Goal: Task Accomplishment & Management: Use online tool/utility

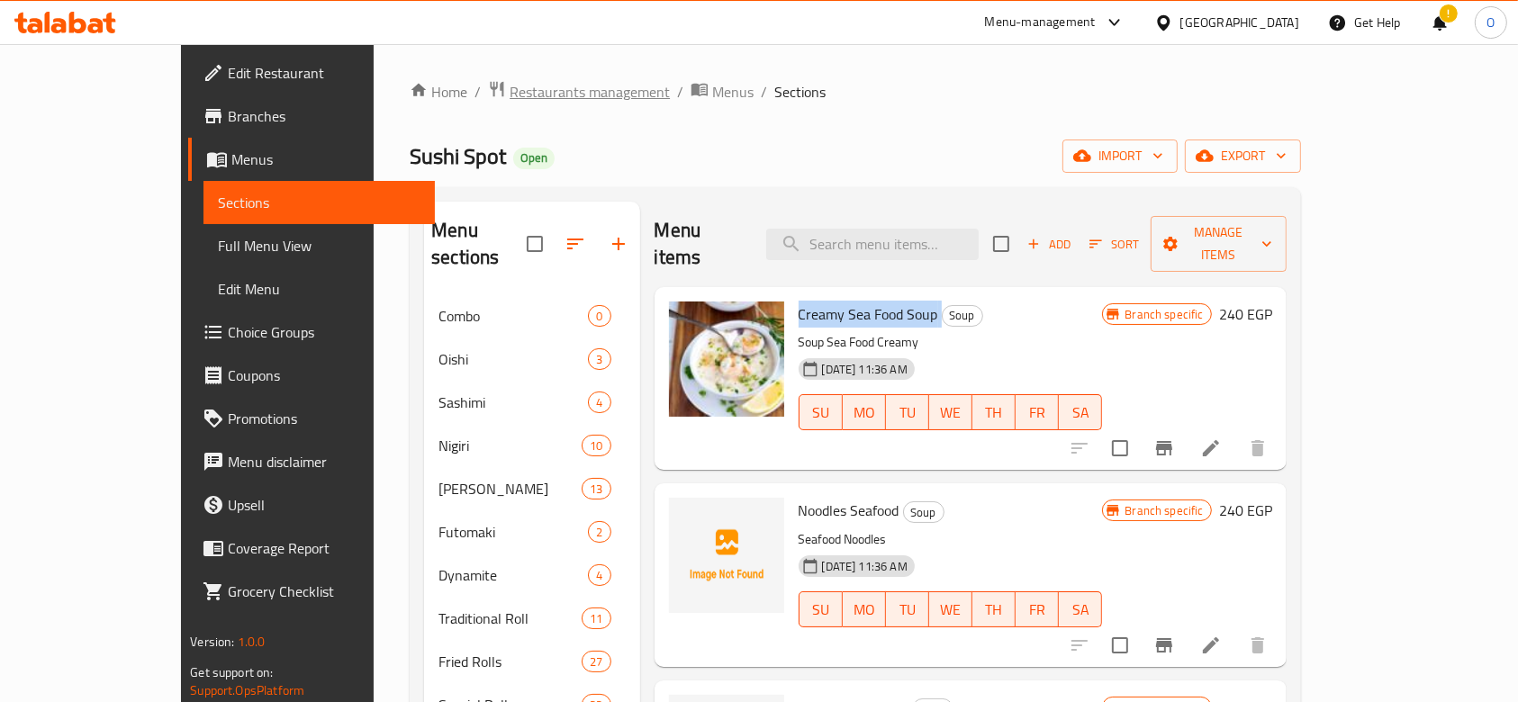
click at [510, 90] on span "Restaurants management" at bounding box center [590, 92] width 160 height 22
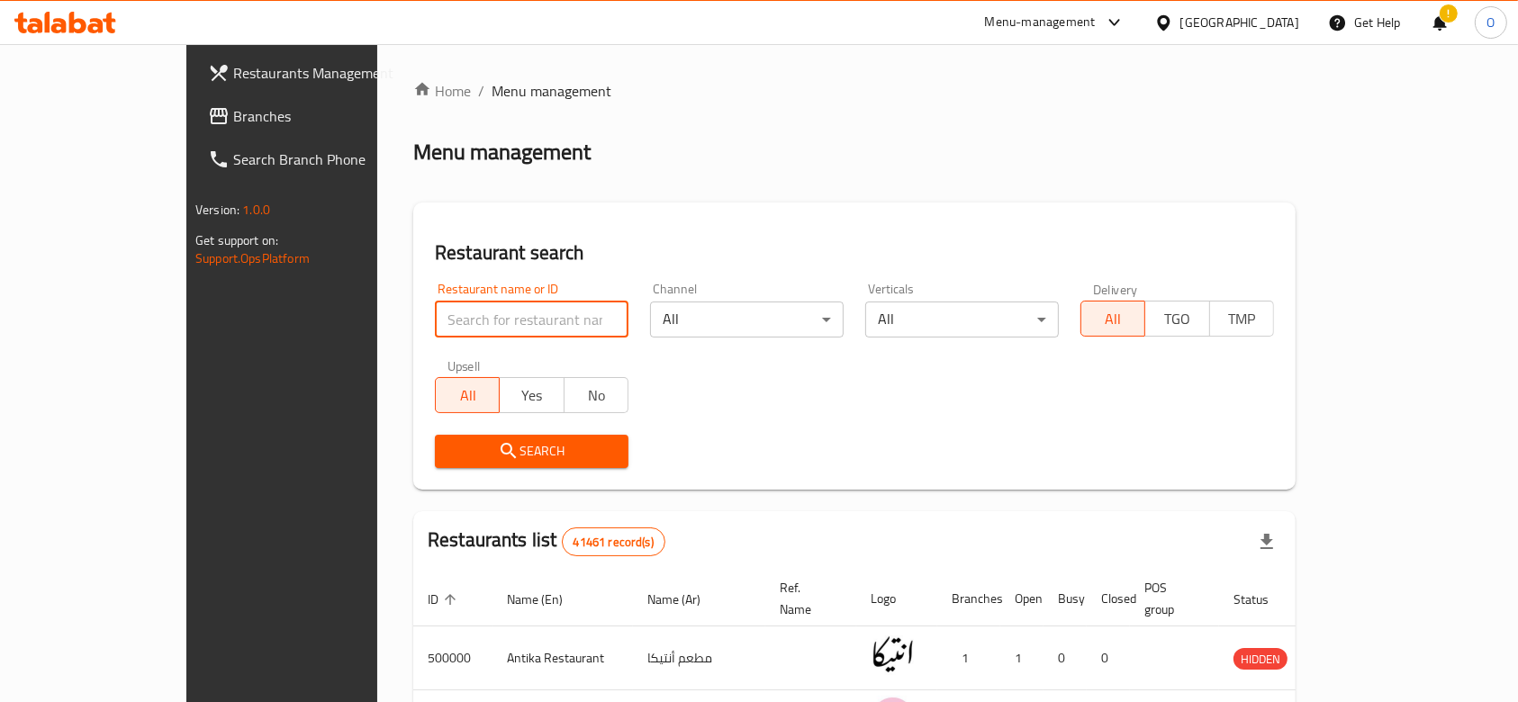
click at [499, 315] on input "search" at bounding box center [532, 320] width 194 height 36
paste input "695218"
type input "695218"
click button "Search" at bounding box center [532, 451] width 194 height 33
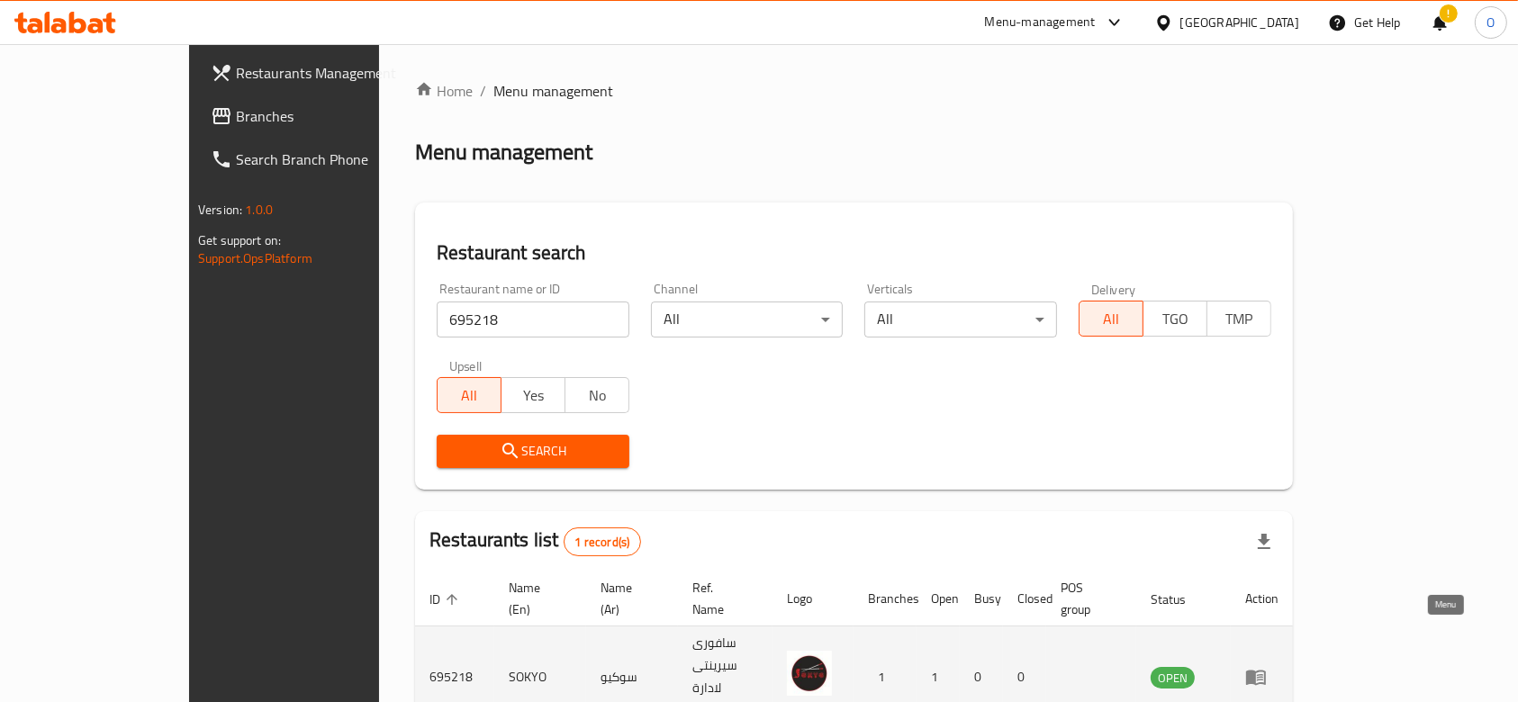
click at [1267, 666] on icon "enhanced table" at bounding box center [1256, 677] width 22 height 22
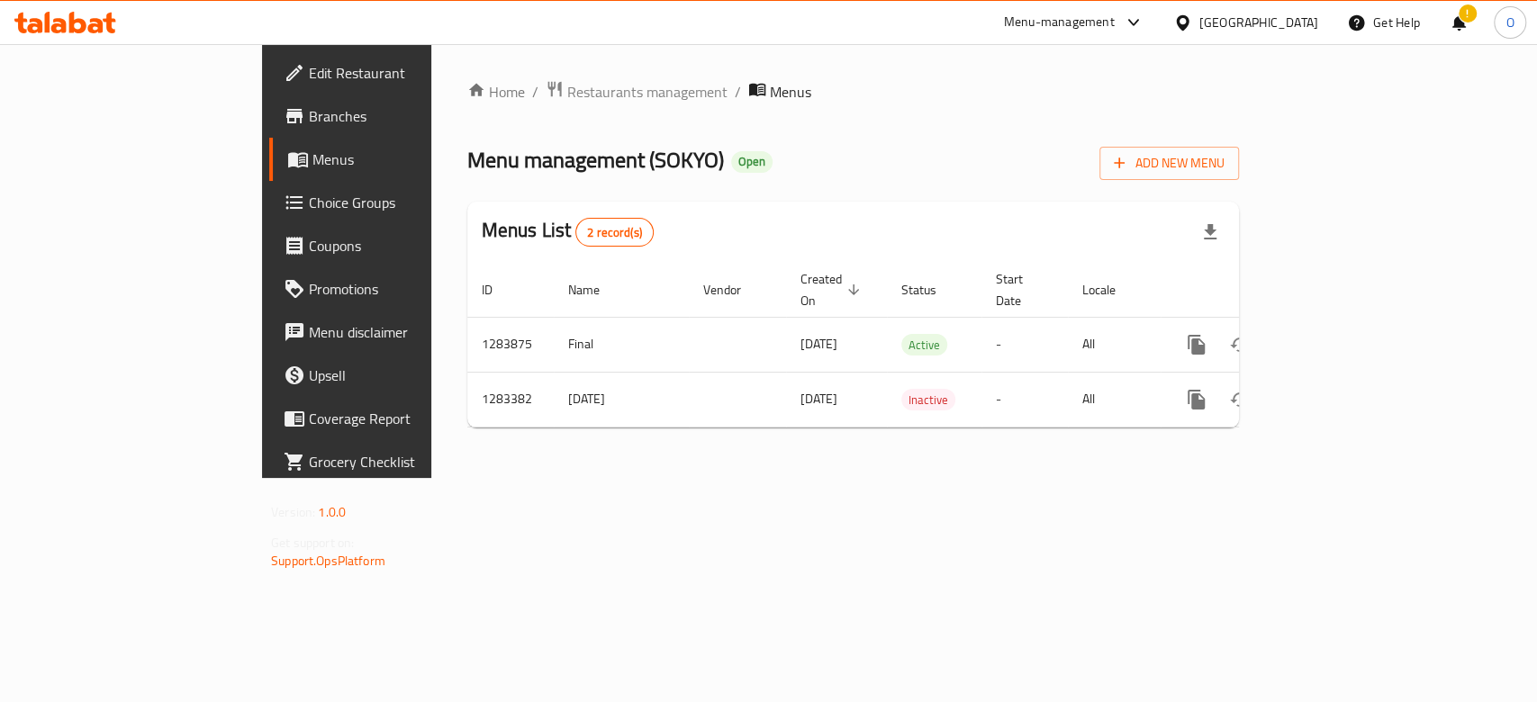
click at [1449, 13] on div "!" at bounding box center [1459, 22] width 20 height 43
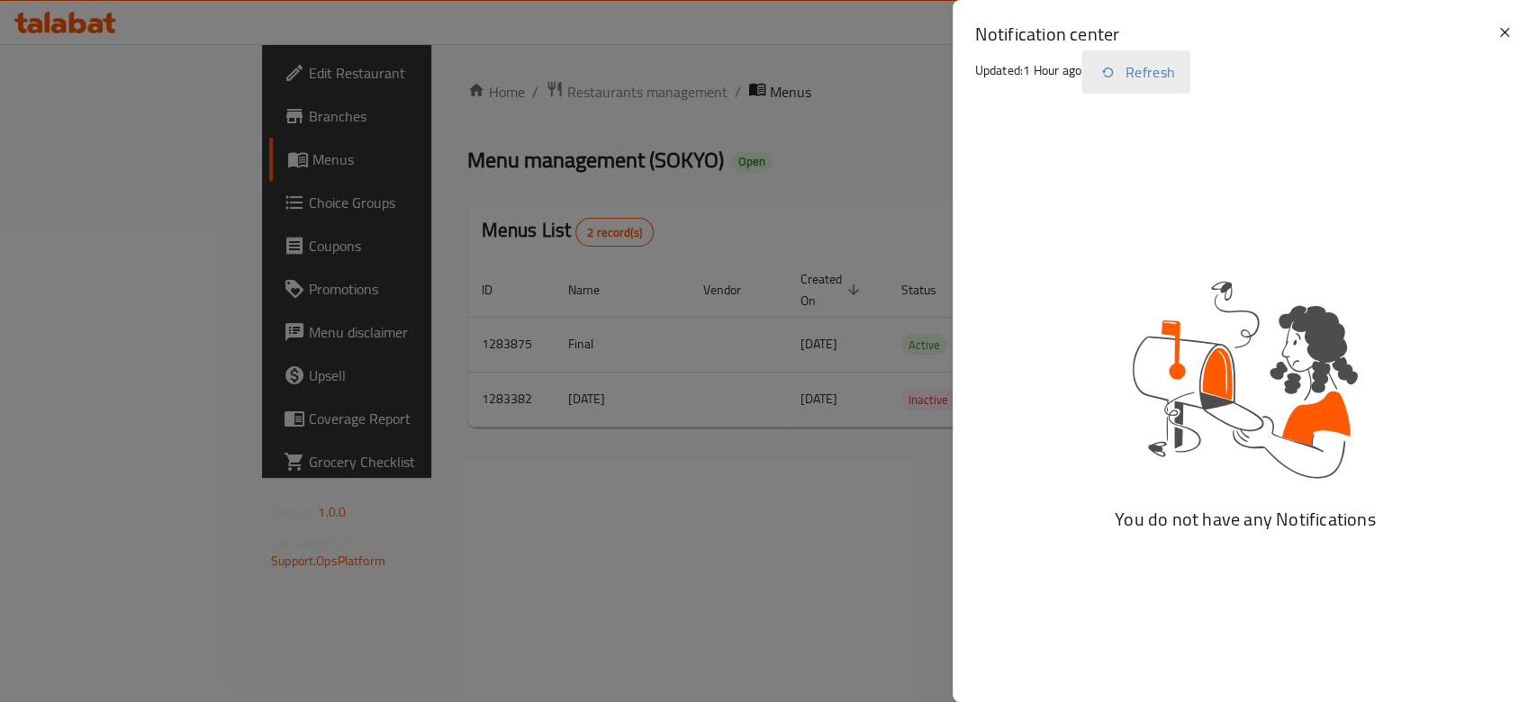
drag, startPoint x: 1131, startPoint y: 74, endPoint x: 1535, endPoint y: 118, distance: 406.7
click at [1131, 73] on button "Refresh" at bounding box center [1135, 71] width 109 height 43
click at [1492, 32] on h2 "Notification center" at bounding box center [1234, 34] width 520 height 25
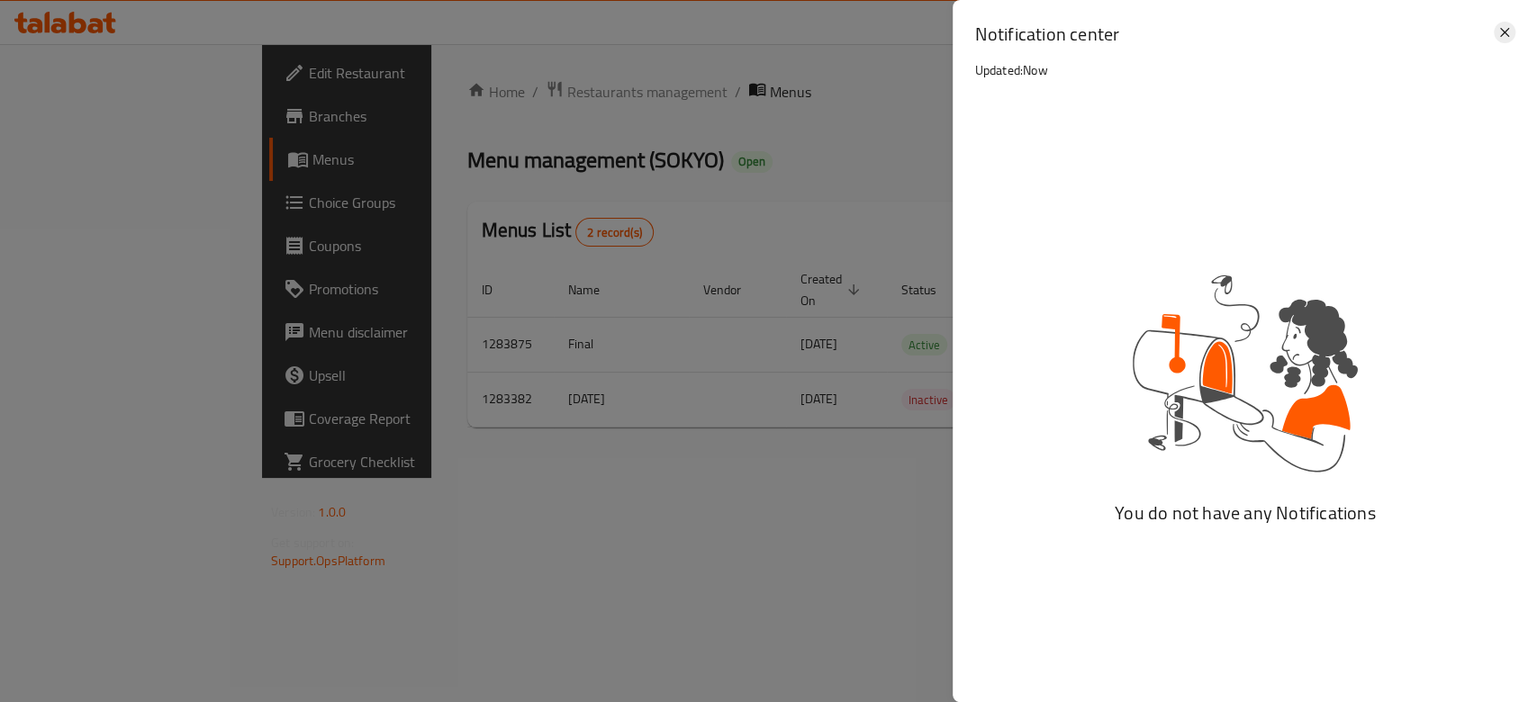
click at [1503, 42] on icon at bounding box center [1505, 33] width 22 height 22
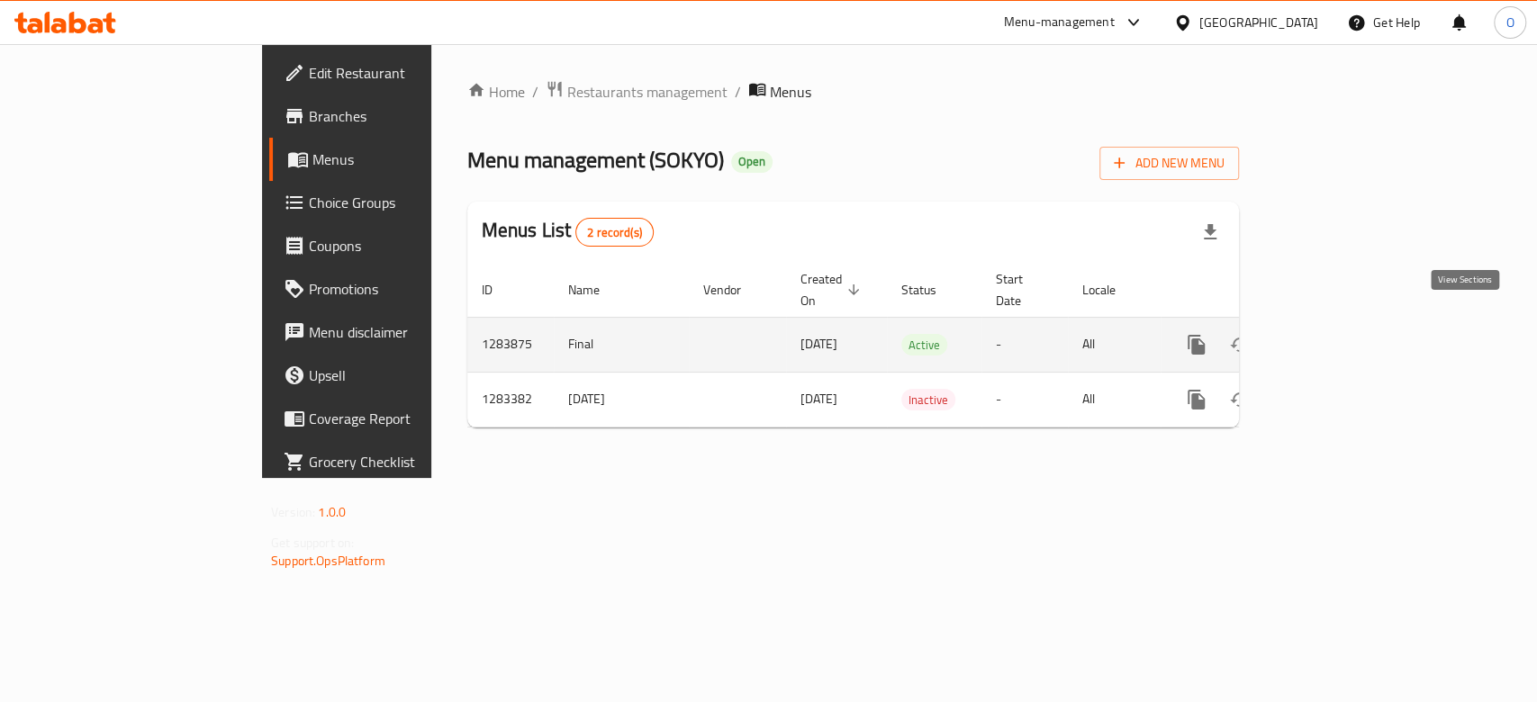
click at [1337, 334] on icon "enhanced table" at bounding box center [1326, 345] width 22 height 22
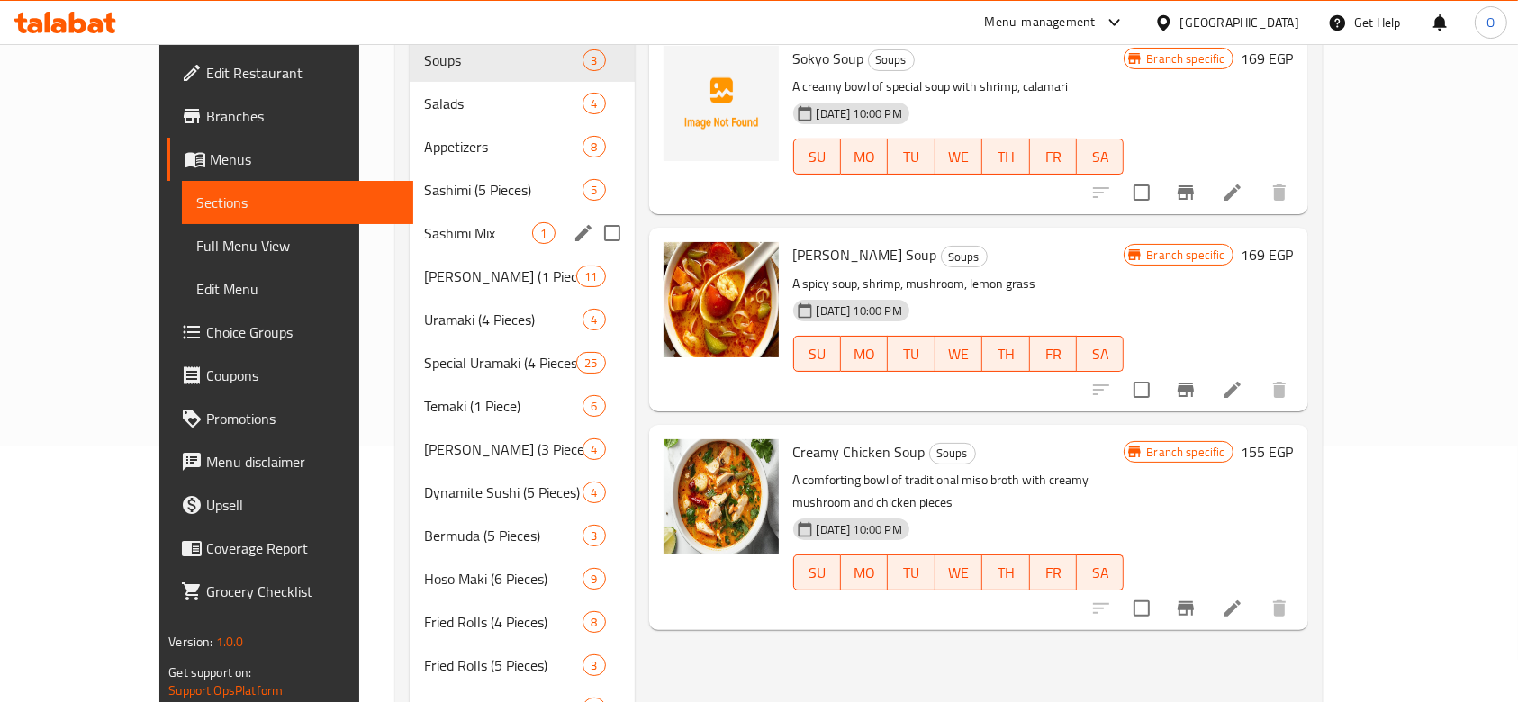
scroll to position [50, 0]
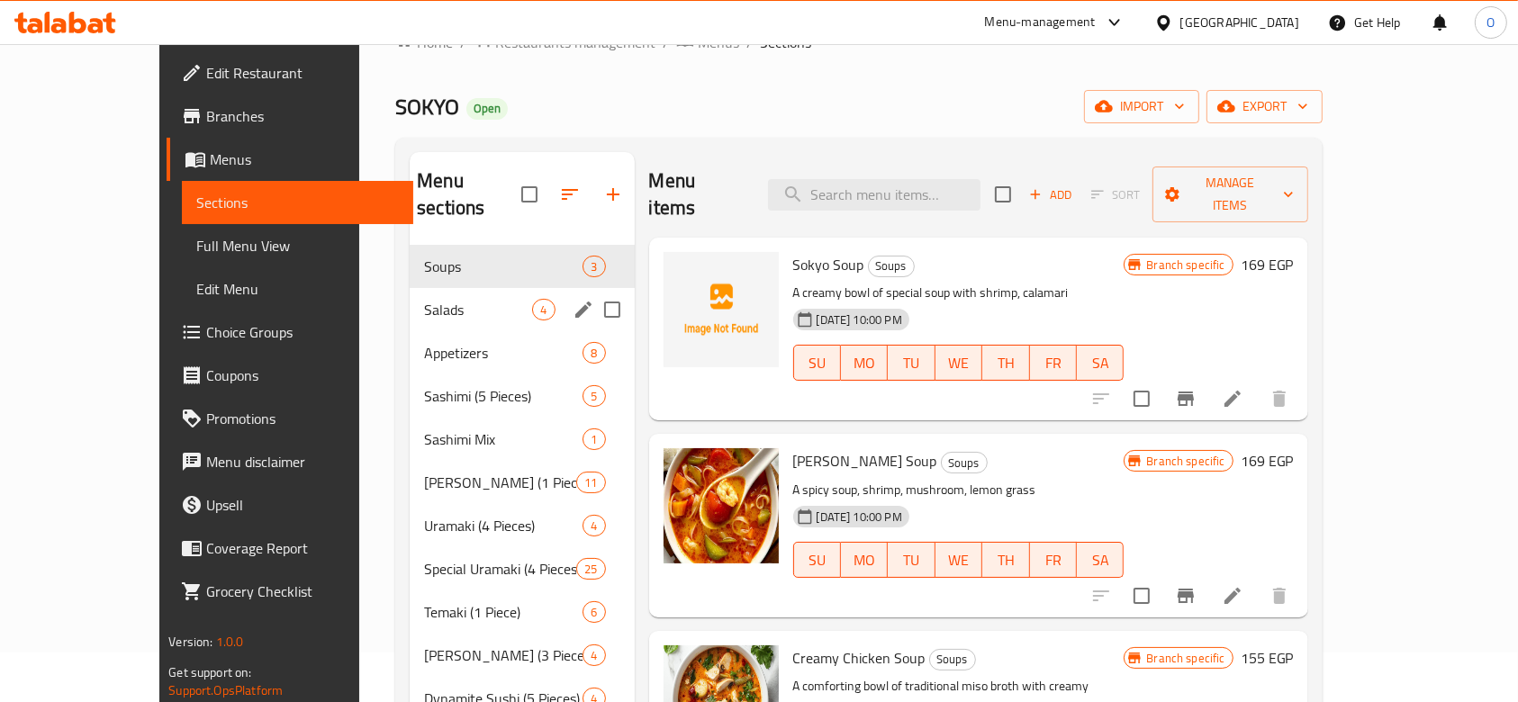
click at [465, 288] on div "Salads 4" at bounding box center [522, 309] width 224 height 43
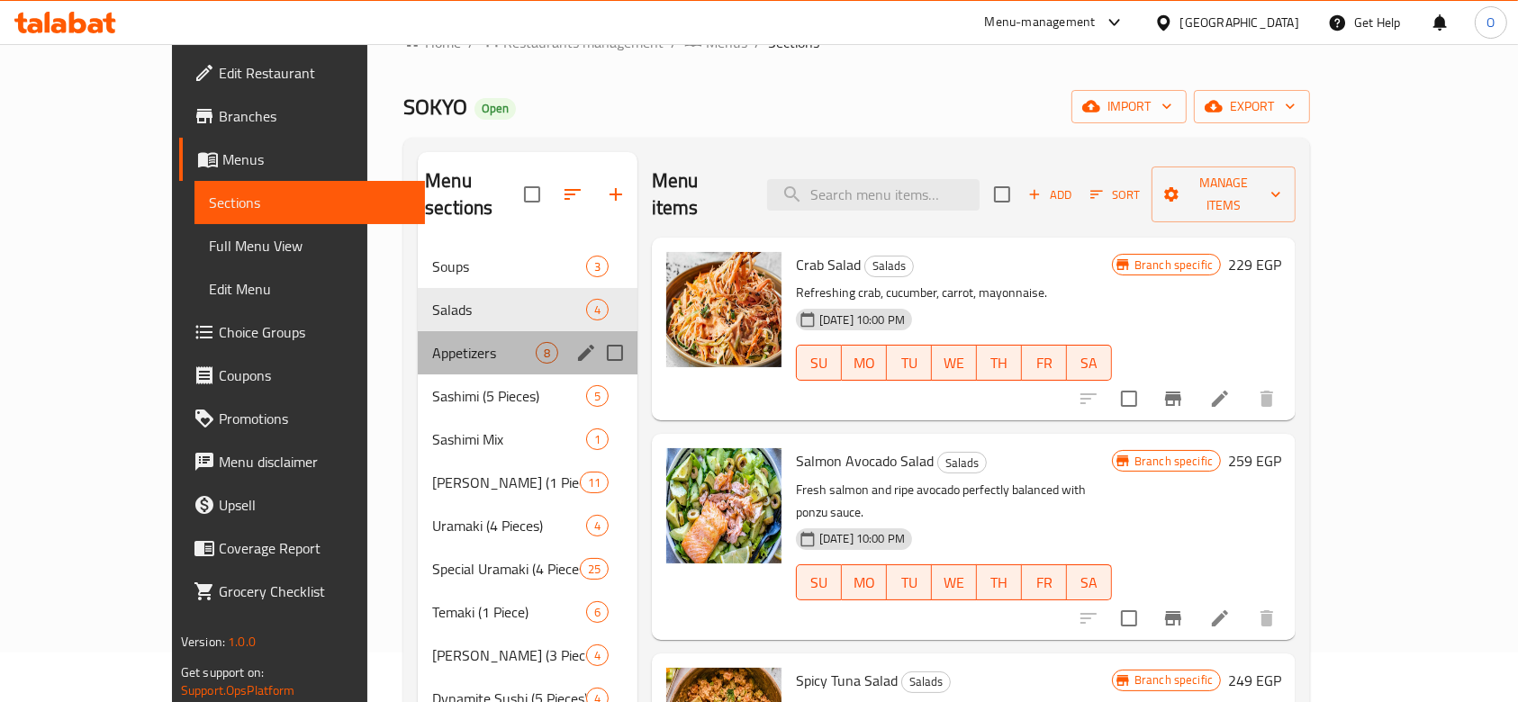
click at [432, 331] on div "Appetizers 8" at bounding box center [528, 352] width 220 height 43
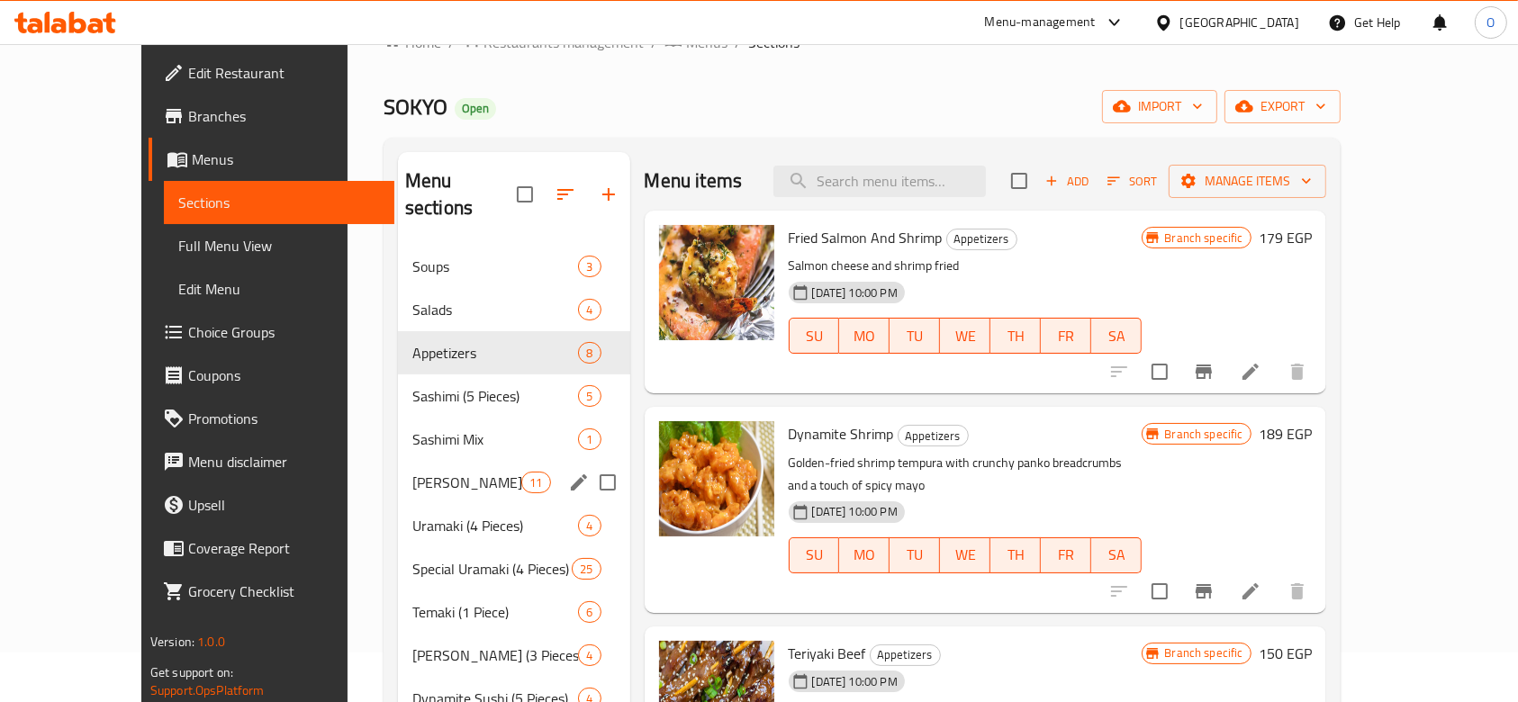
click at [517, 461] on div "[PERSON_NAME] (1 Piece) 11" at bounding box center [514, 482] width 232 height 43
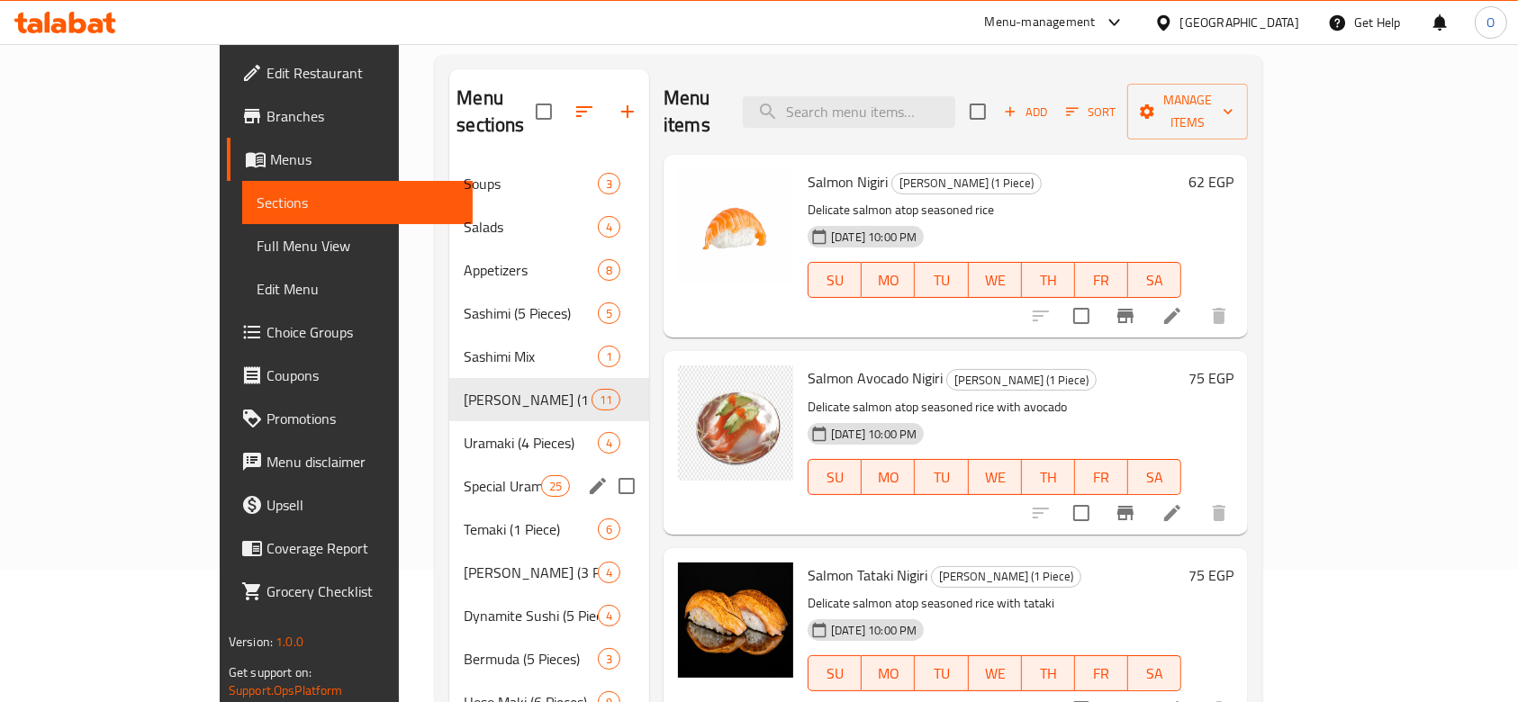
scroll to position [169, 0]
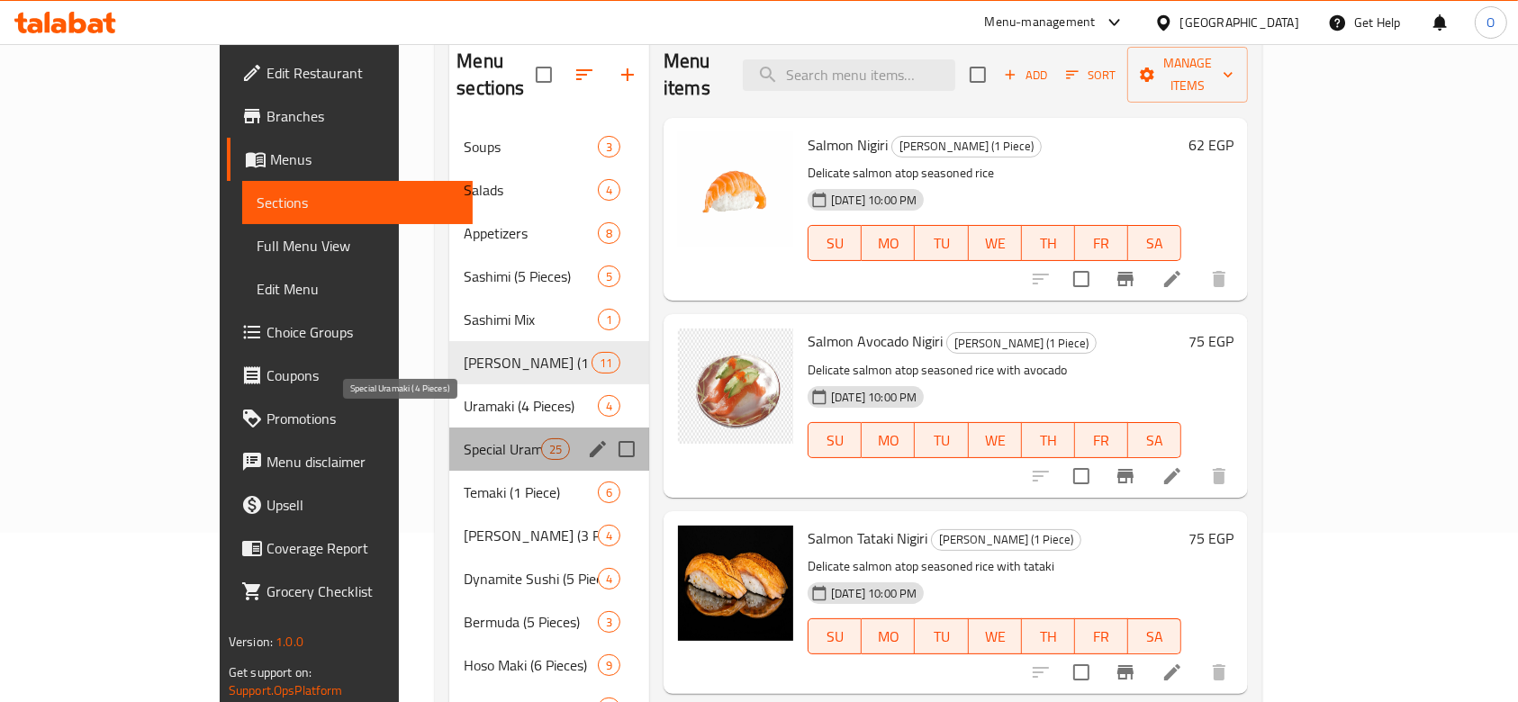
click at [464, 438] on span "Special Uramaki (4 Pieces)" at bounding box center [502, 449] width 77 height 22
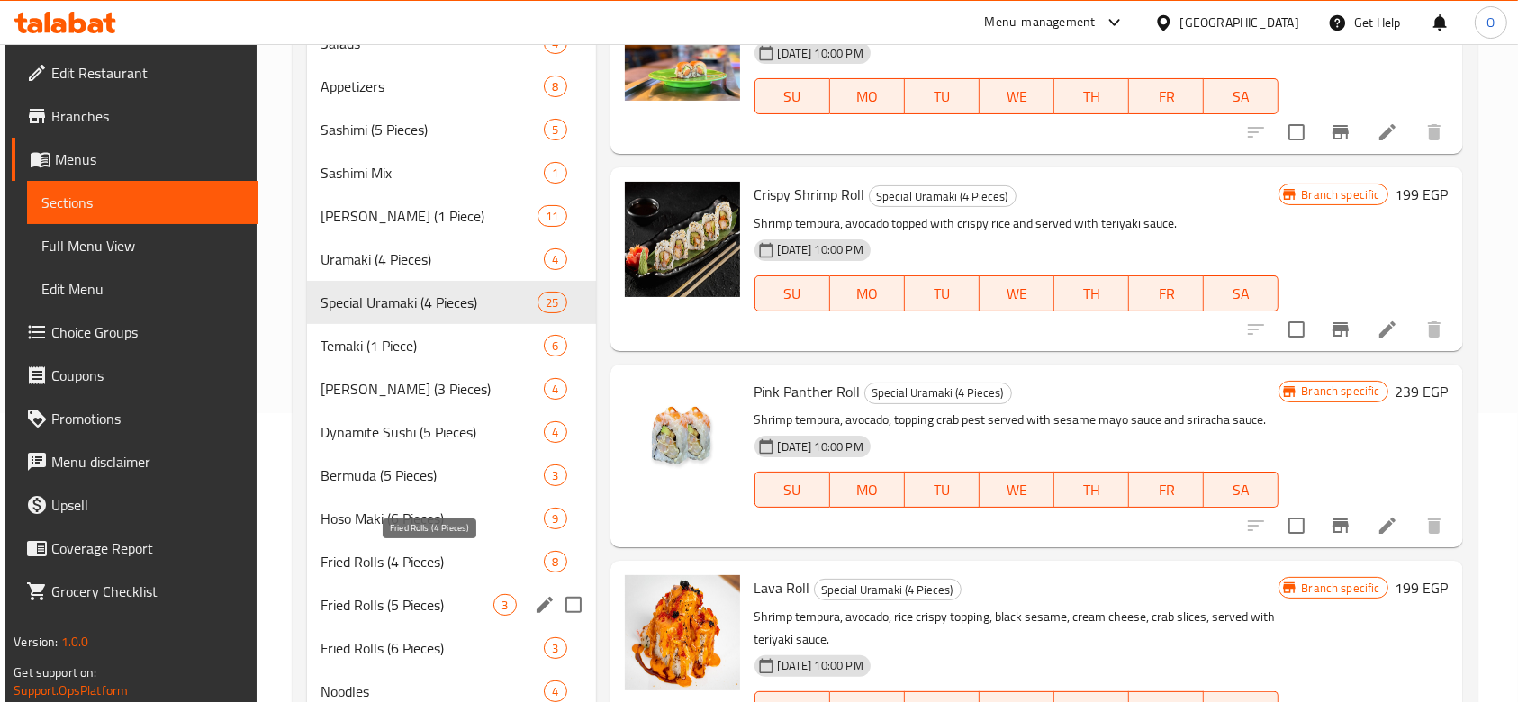
scroll to position [529, 0]
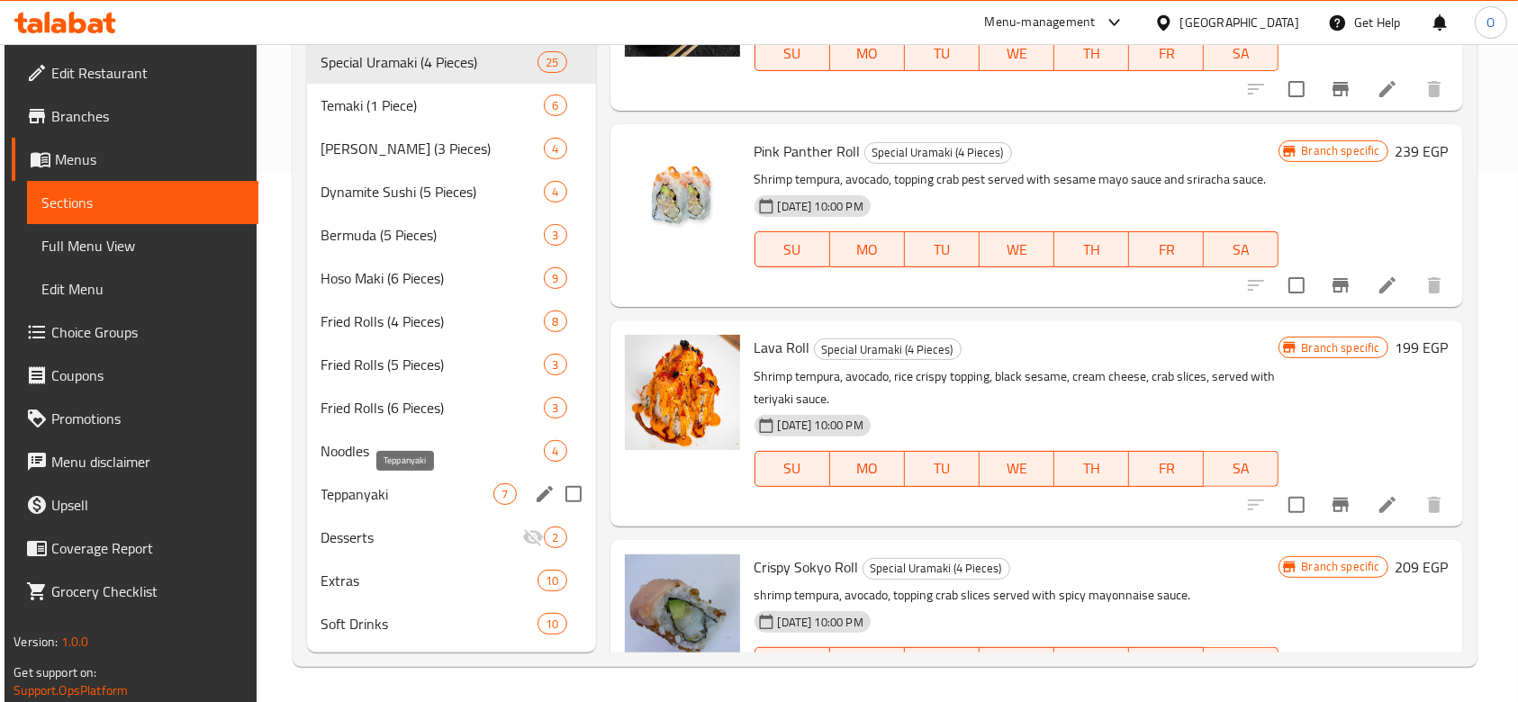
click at [397, 485] on span "Teppanyaki" at bounding box center [407, 494] width 173 height 22
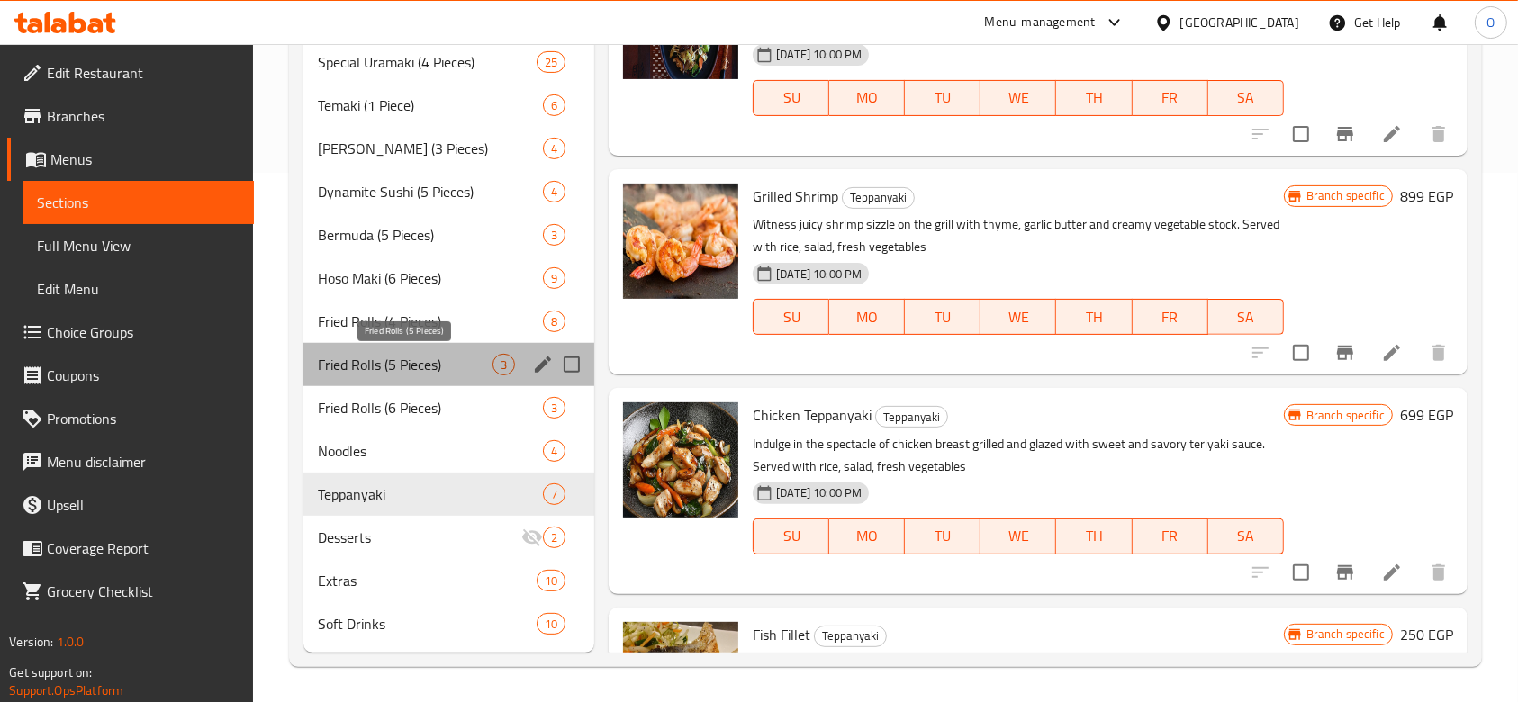
click at [397, 357] on span "Fried Rolls (5 Pieces)" at bounding box center [405, 365] width 175 height 22
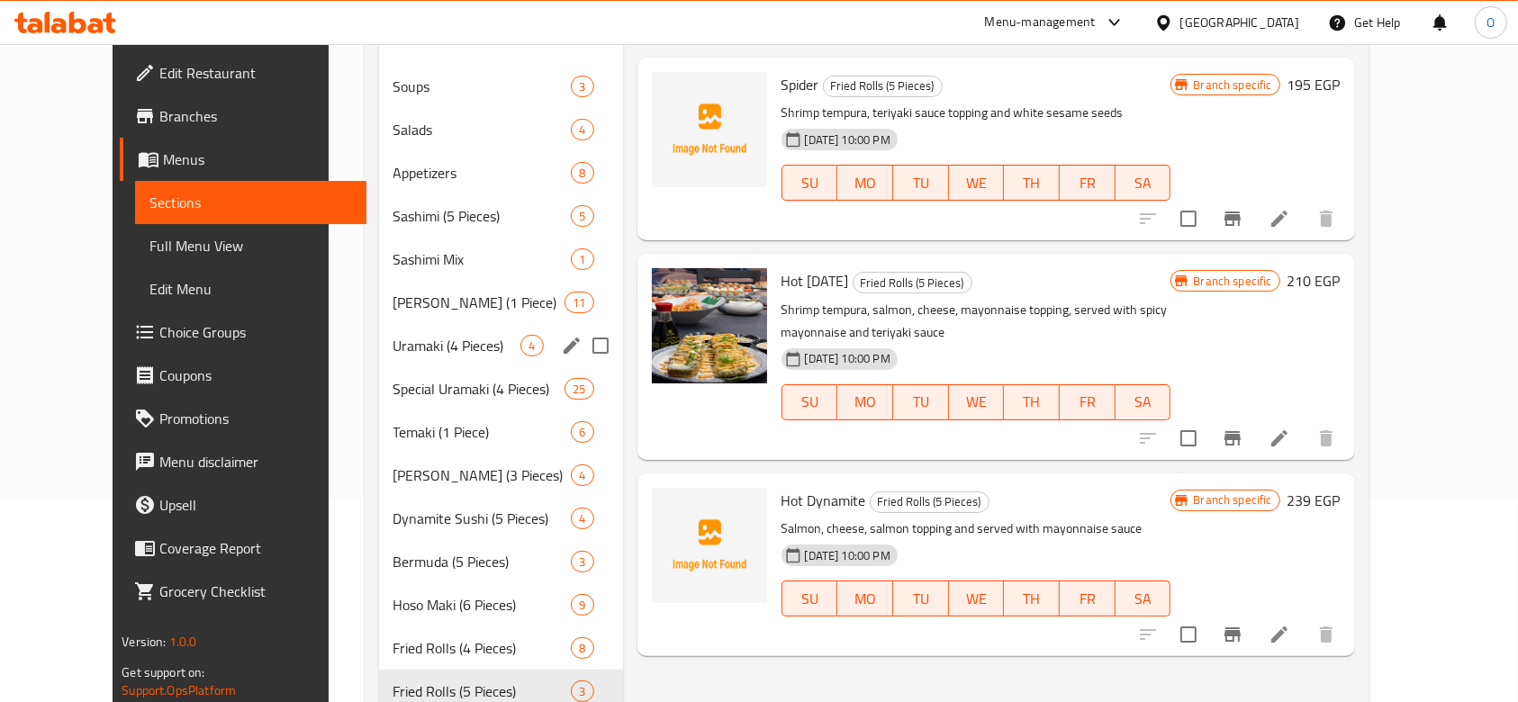
scroll to position [169, 0]
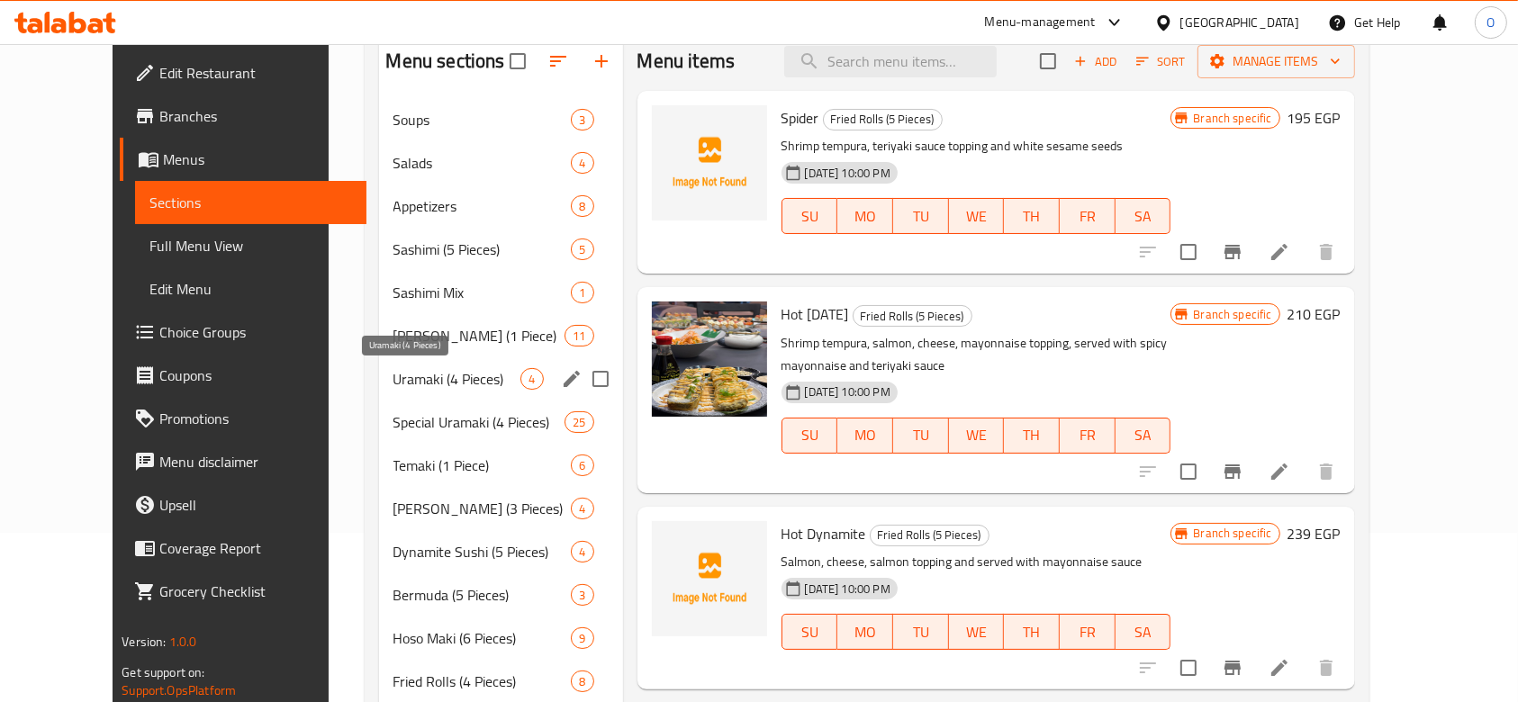
click at [397, 385] on span "Uramaki (4 Pieces)" at bounding box center [457, 379] width 128 height 22
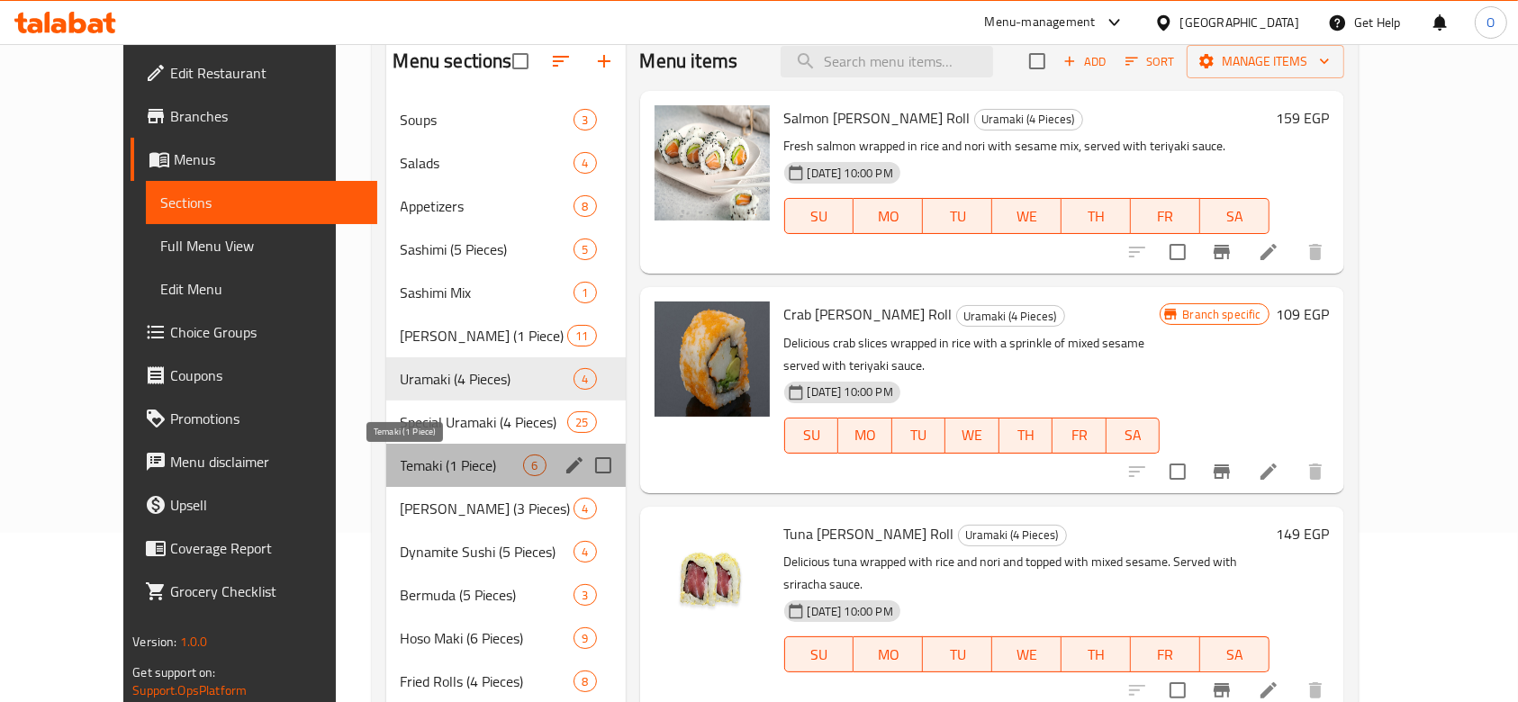
click at [401, 465] on span "Temaki (1 Piece)" at bounding box center [462, 466] width 123 height 22
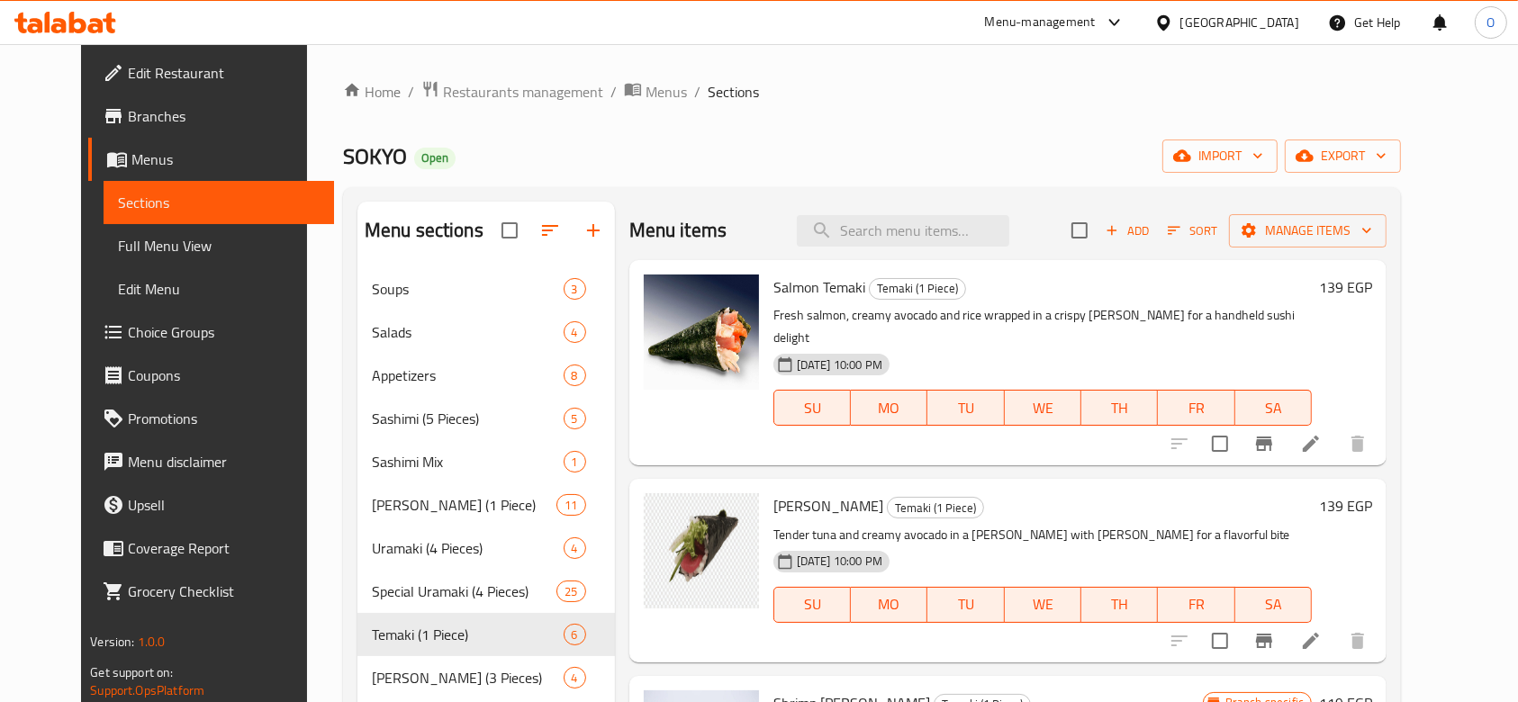
click at [402, 253] on div "Menu sections" at bounding box center [486, 231] width 258 height 59
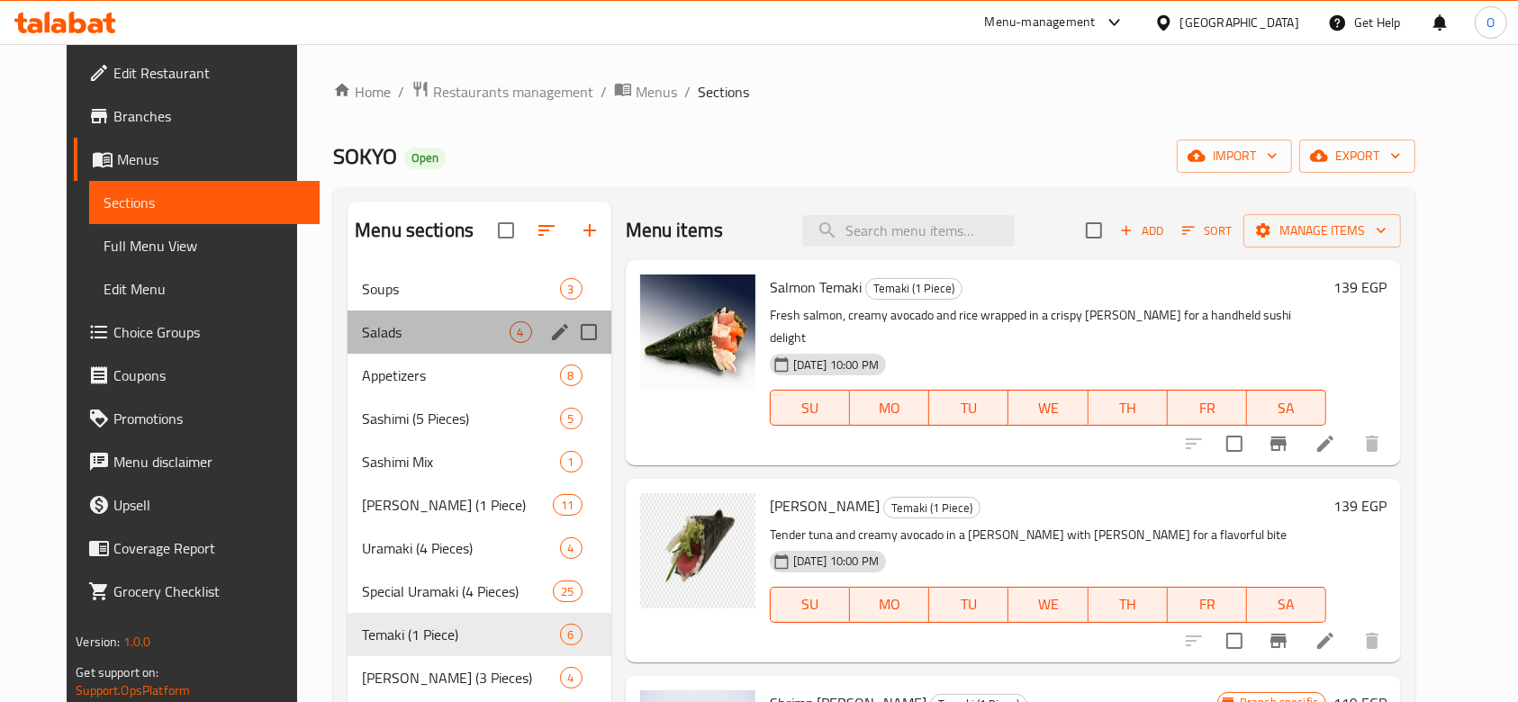
click at [402, 315] on div "Salads 4" at bounding box center [480, 332] width 264 height 43
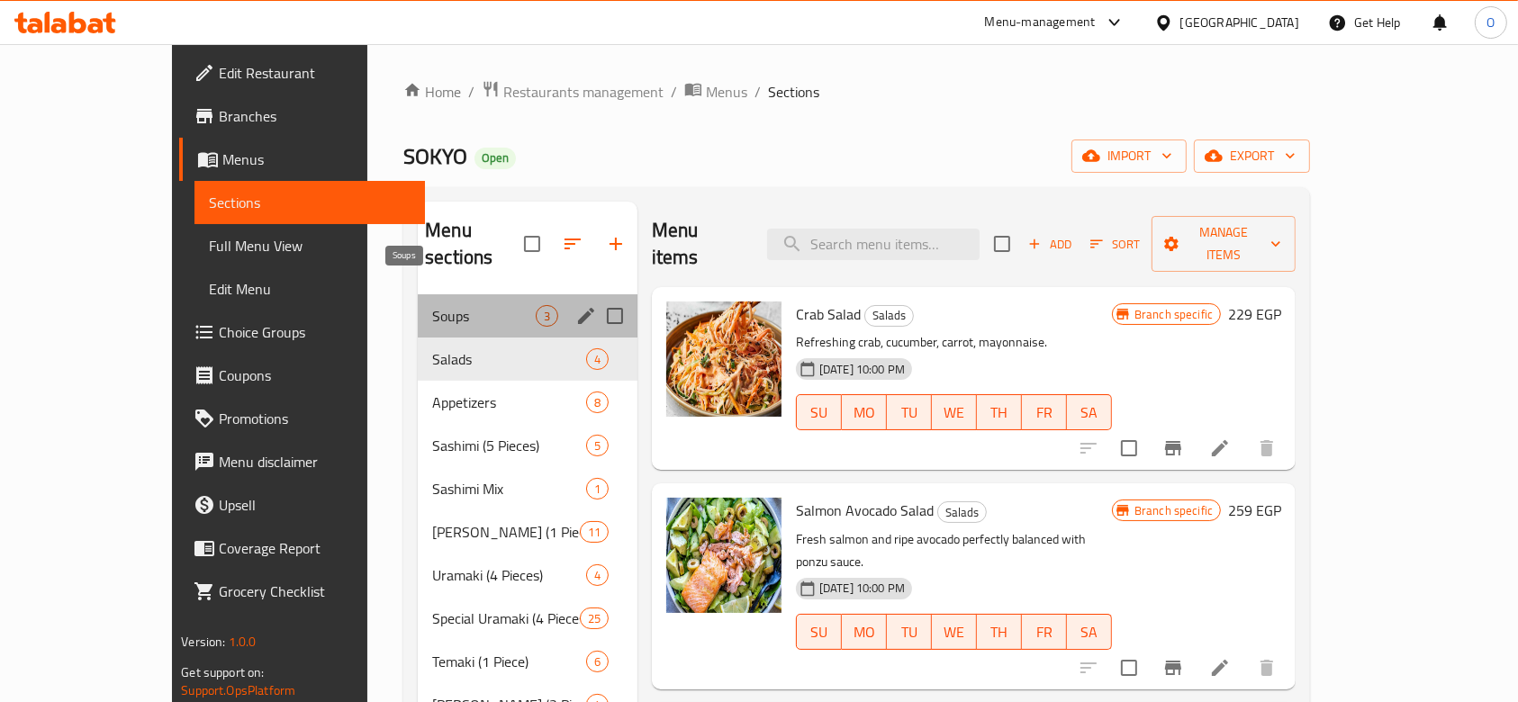
click at [432, 305] on span "Soups" at bounding box center [484, 316] width 104 height 22
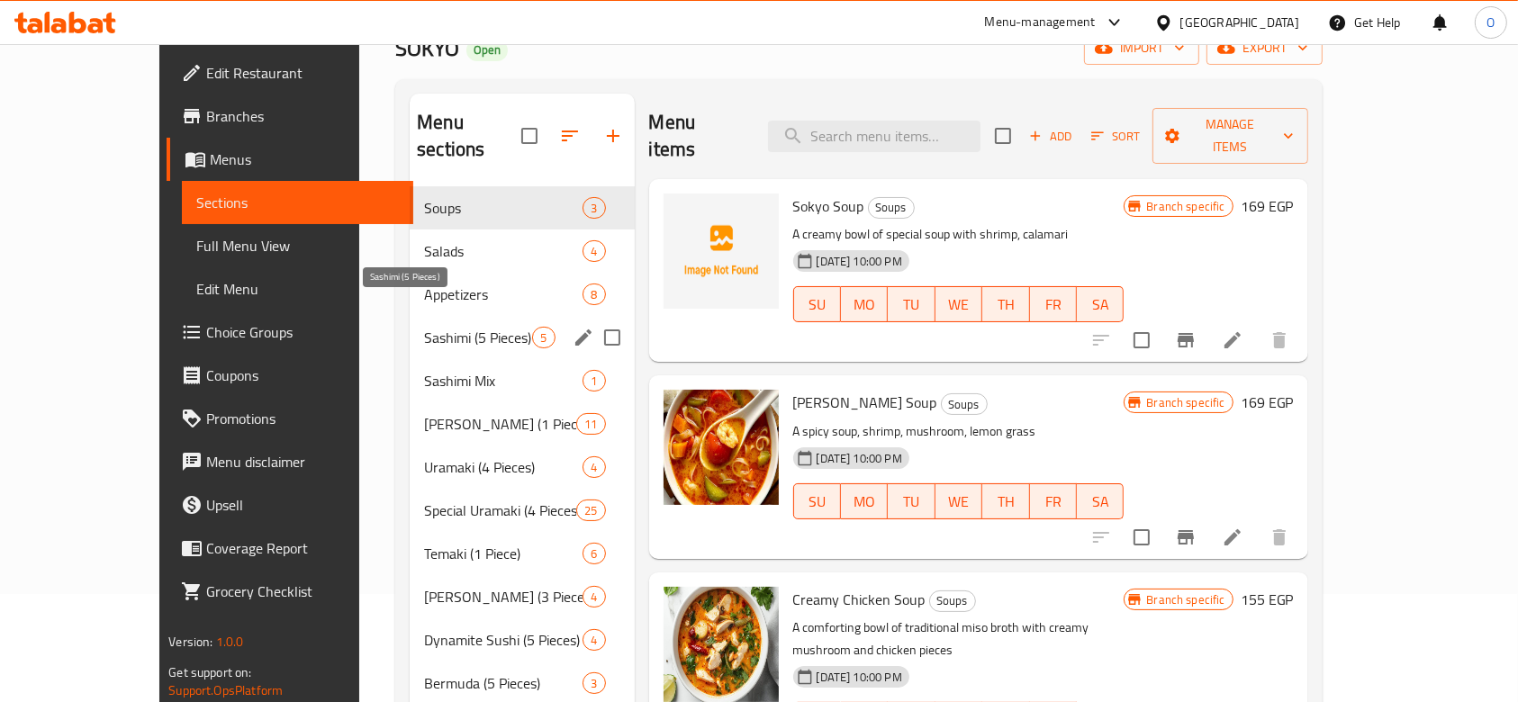
scroll to position [239, 0]
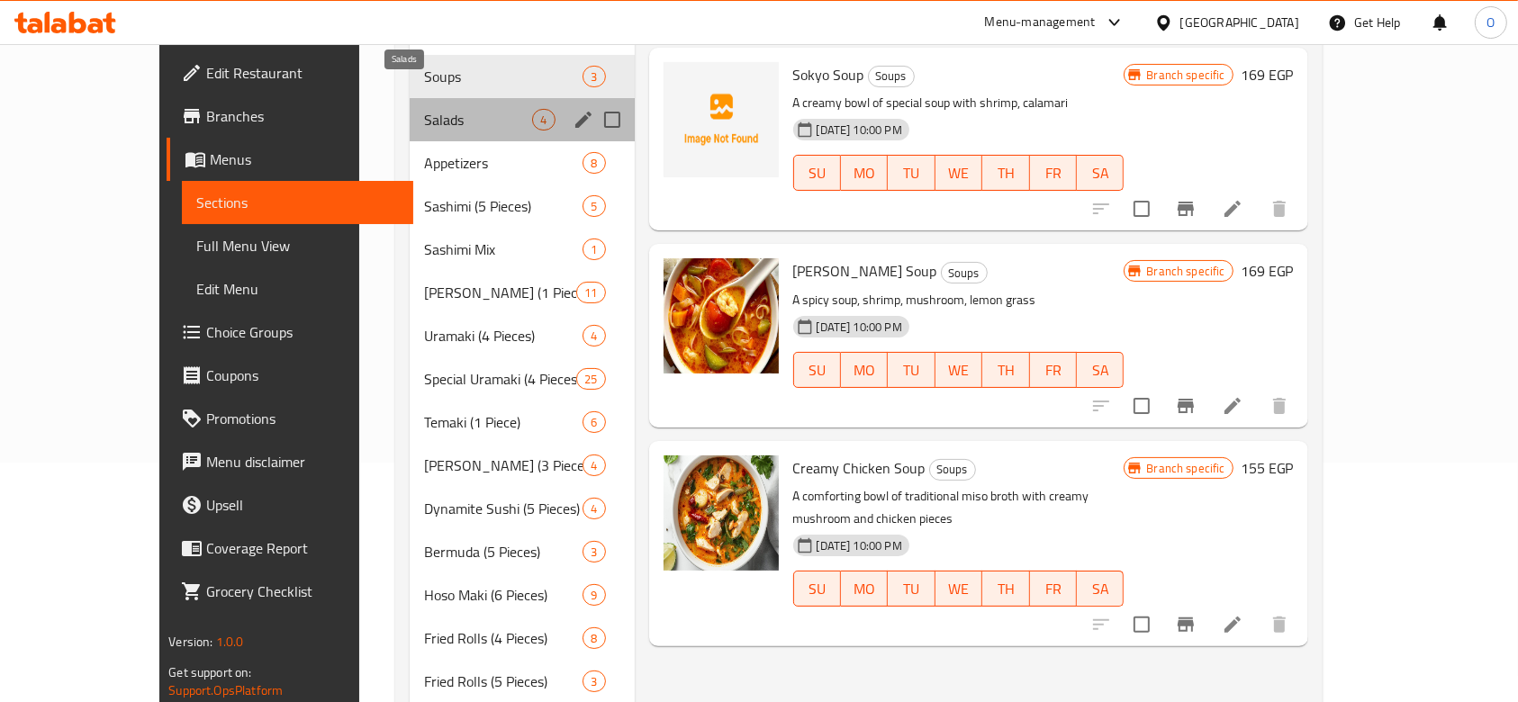
click at [424, 109] on span "Salads" at bounding box center [478, 120] width 108 height 22
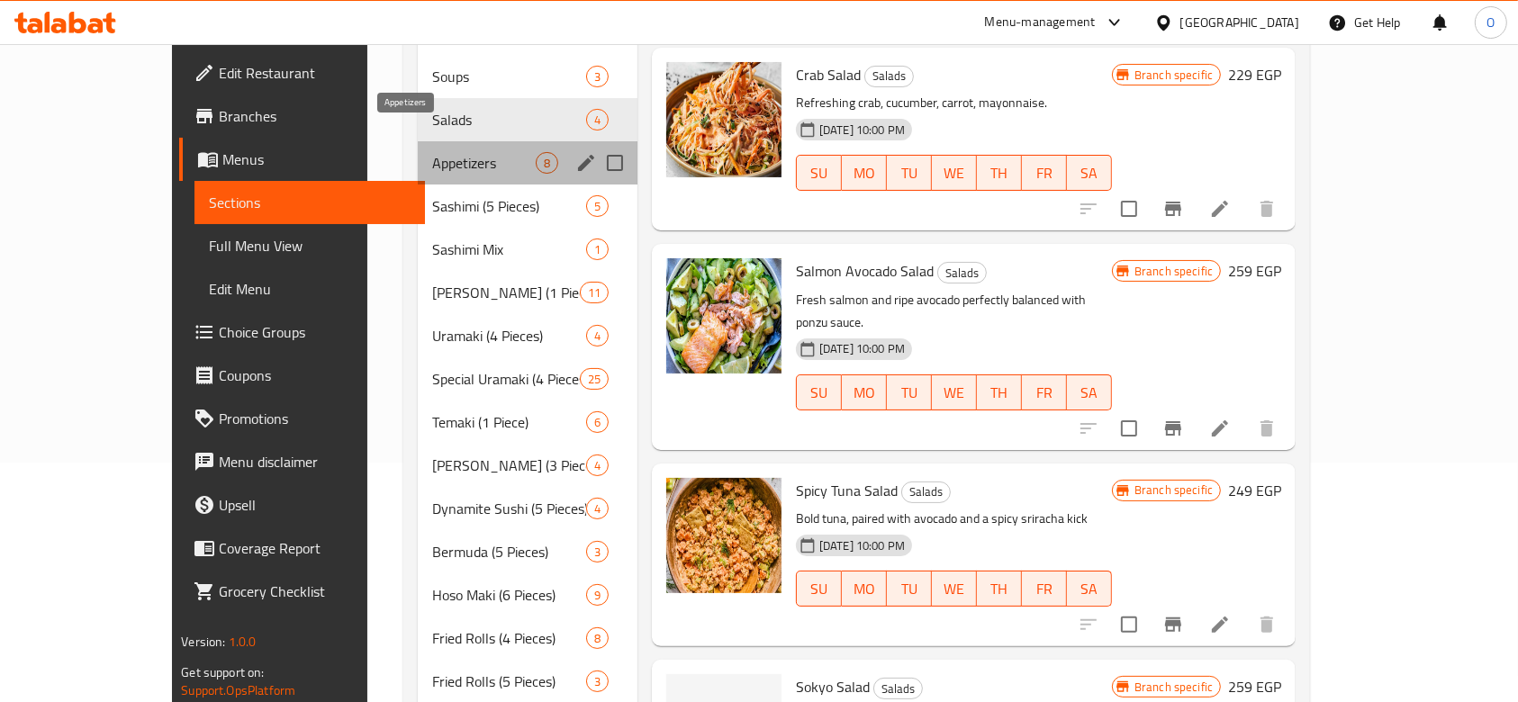
click at [432, 152] on span "Appetizers" at bounding box center [484, 163] width 104 height 22
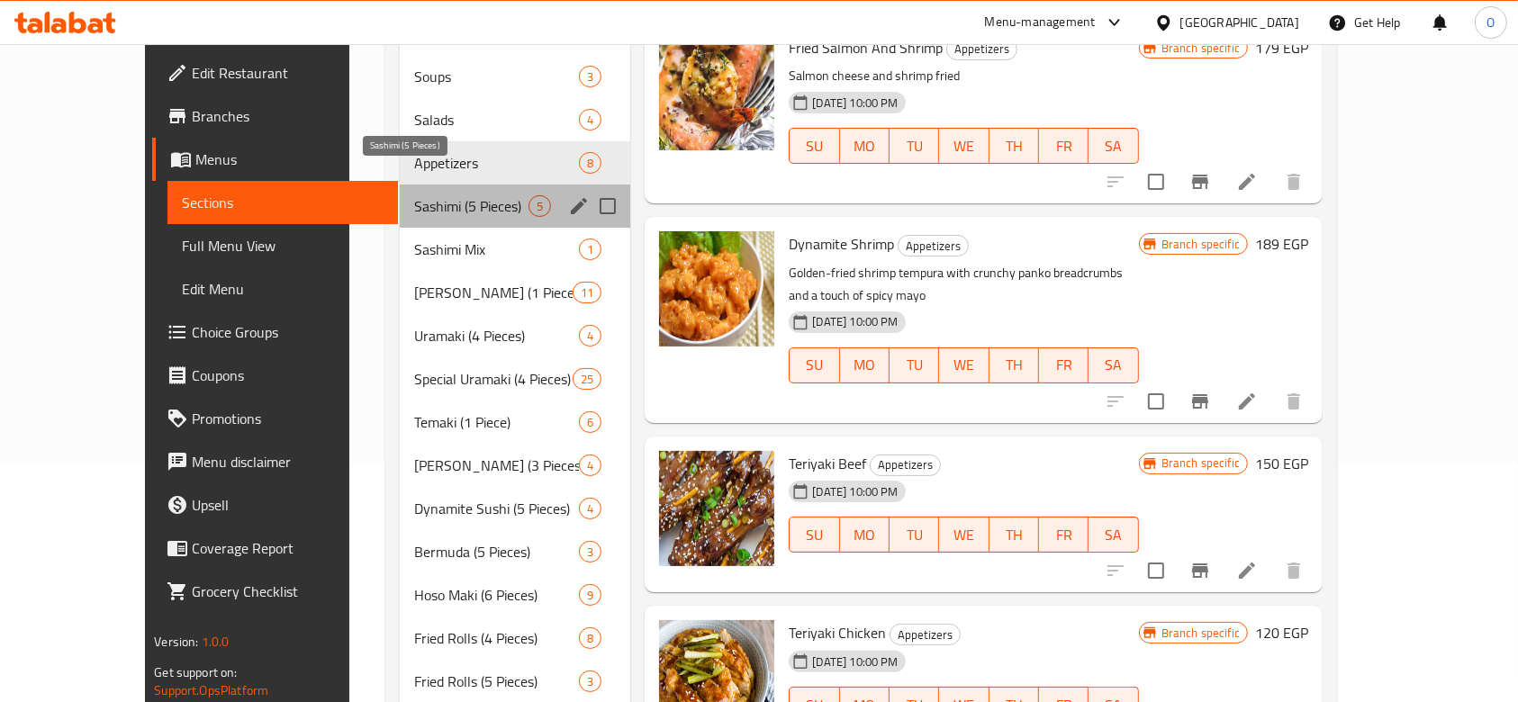
click at [414, 195] on span "Sashimi (5 Pieces)" at bounding box center [471, 206] width 114 height 22
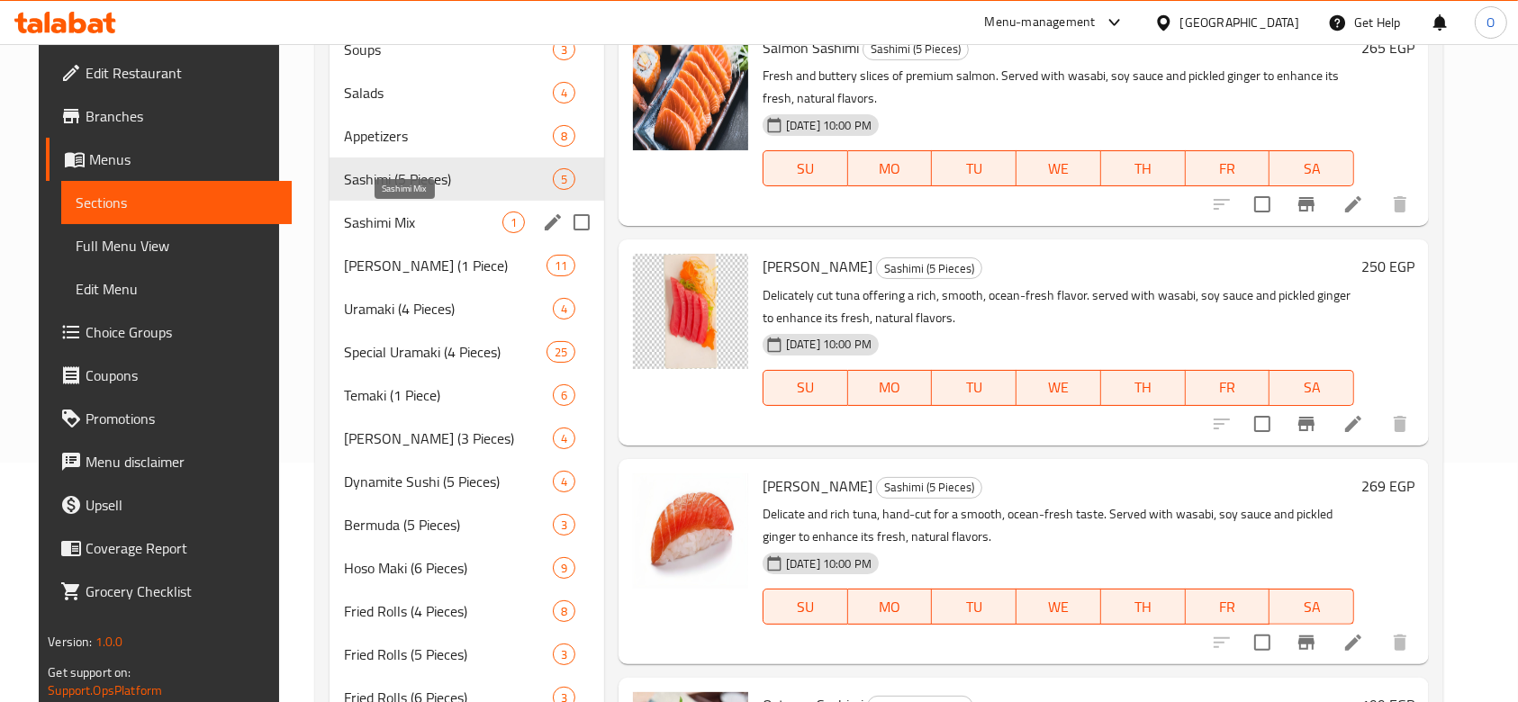
click at [385, 228] on span "Sashimi Mix" at bounding box center [423, 223] width 158 height 22
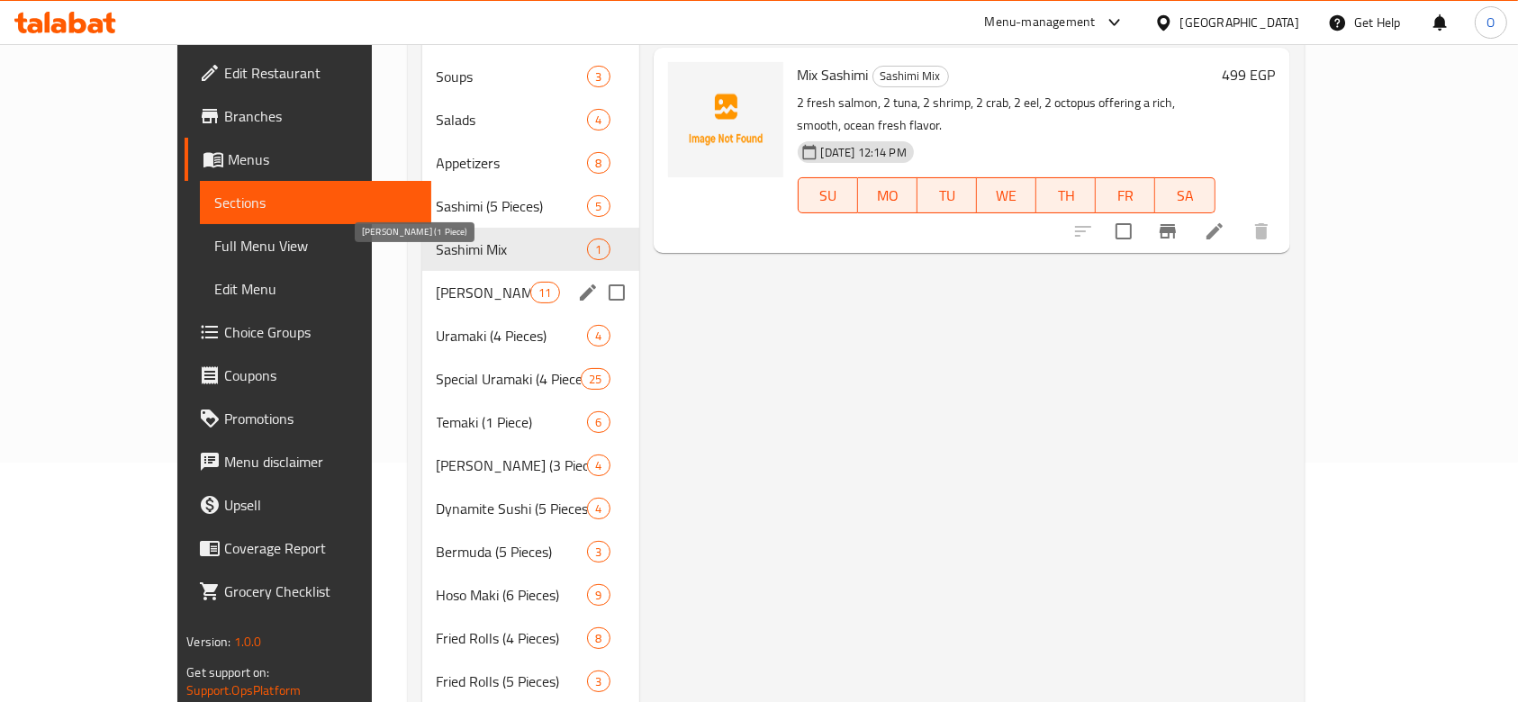
click at [437, 282] on span "[PERSON_NAME] (1 Piece)" at bounding box center [484, 293] width 95 height 22
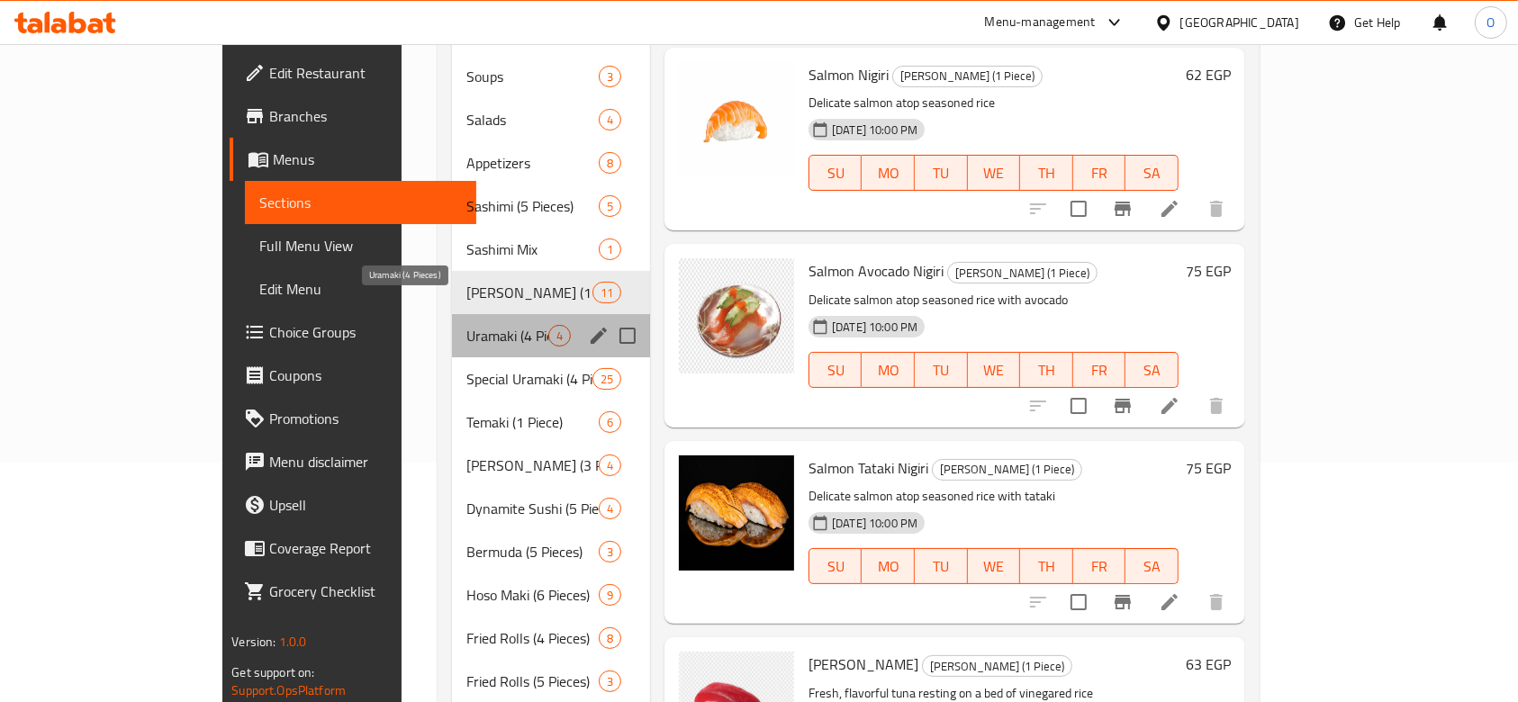
click at [466, 325] on span "Uramaki (4 Pieces)" at bounding box center [507, 336] width 82 height 22
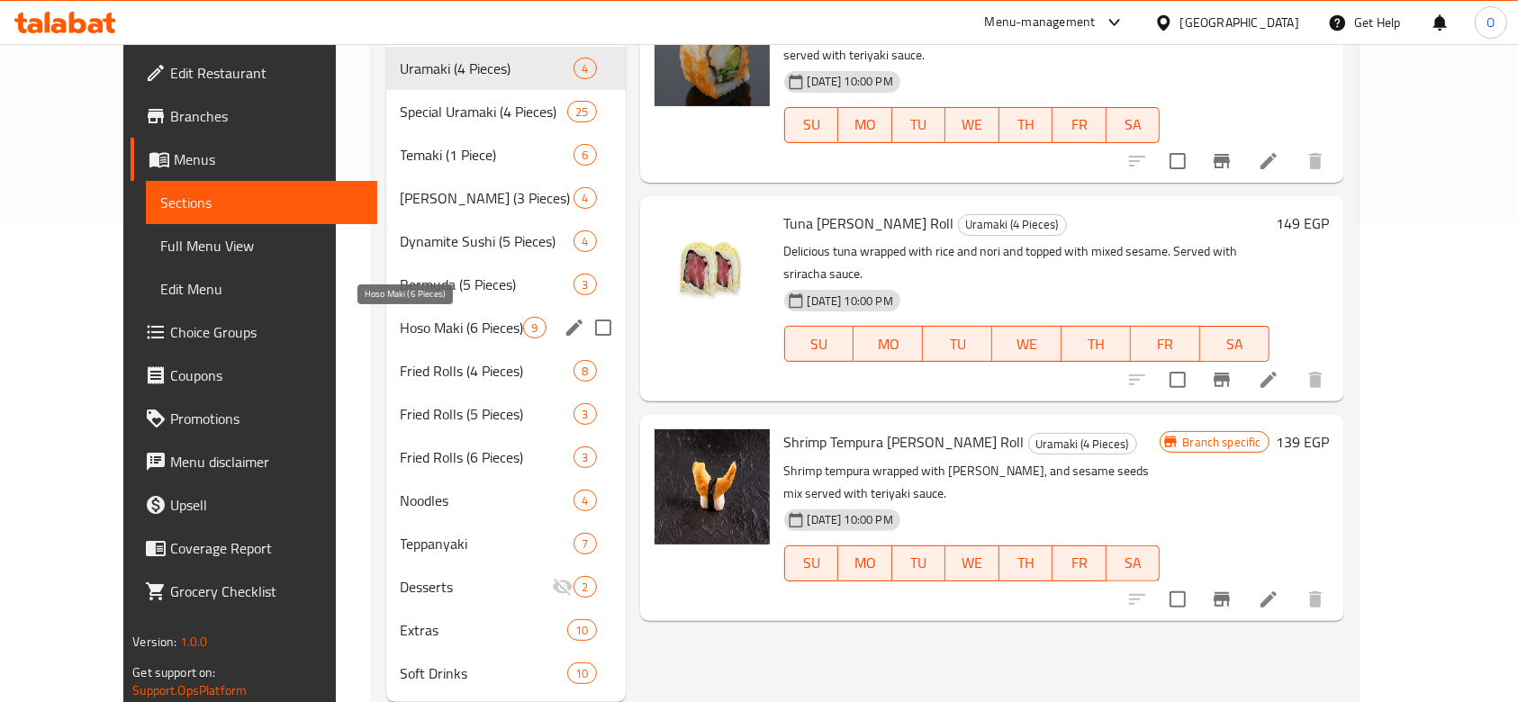
scroll to position [529, 0]
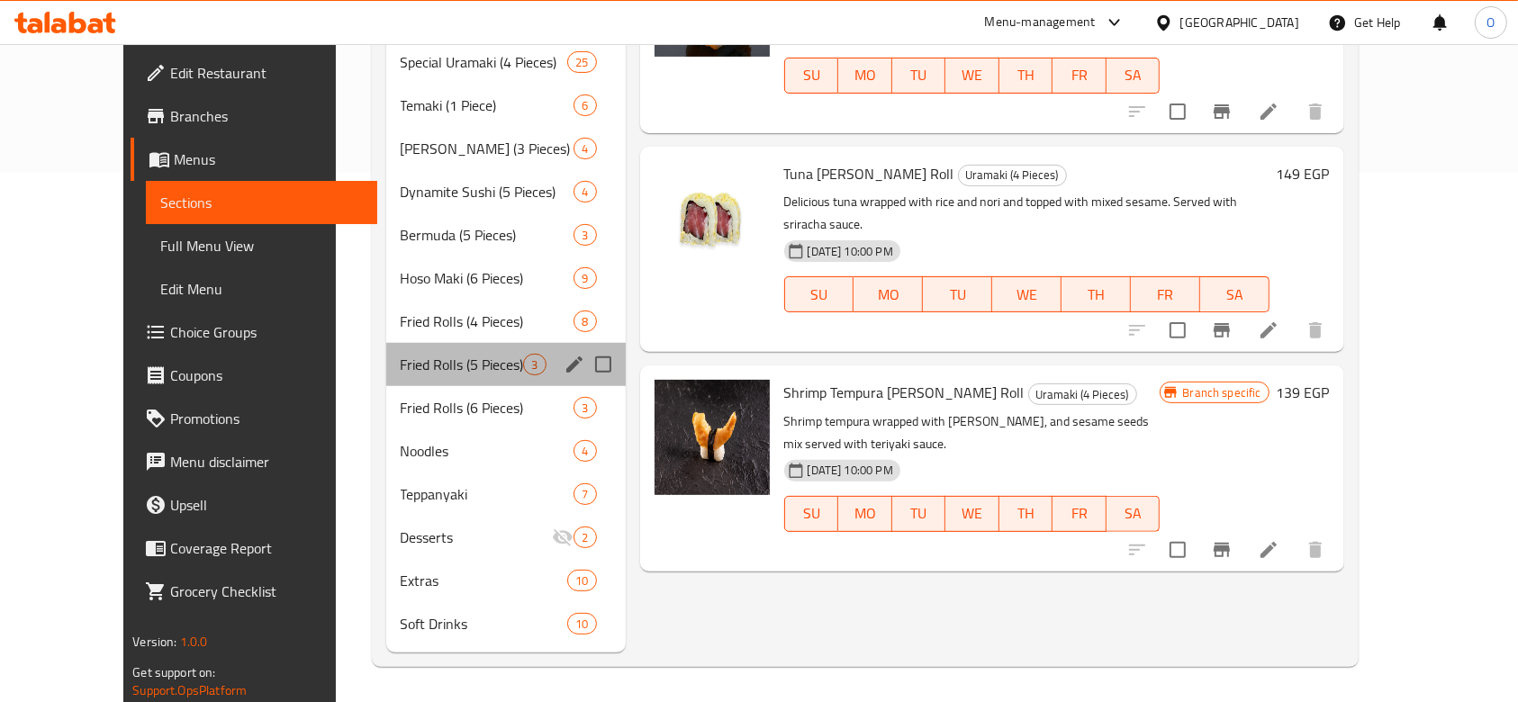
click at [430, 376] on div "Fried Rolls (5 Pieces) 3" at bounding box center [505, 364] width 239 height 43
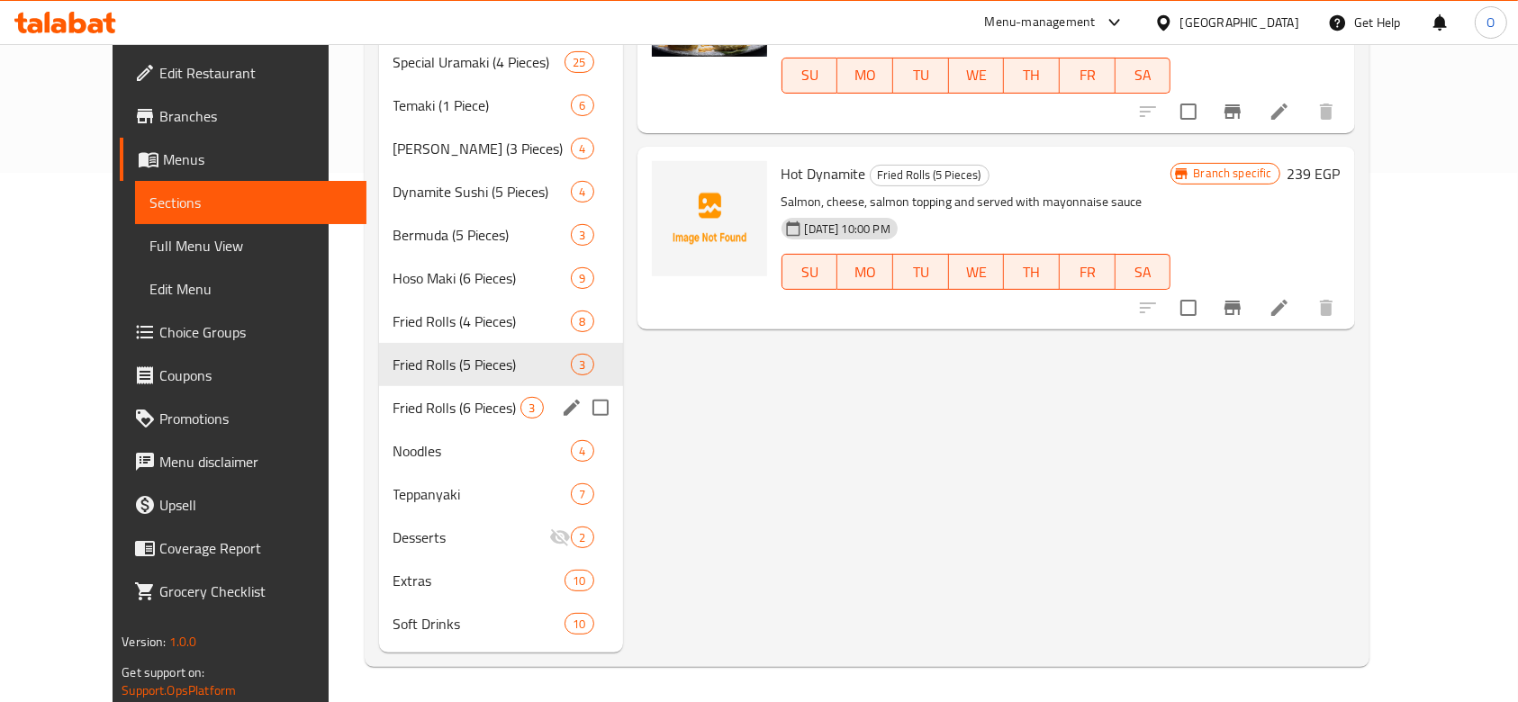
click at [423, 424] on div "Fried Rolls (6 Pieces) 3" at bounding box center [501, 407] width 244 height 43
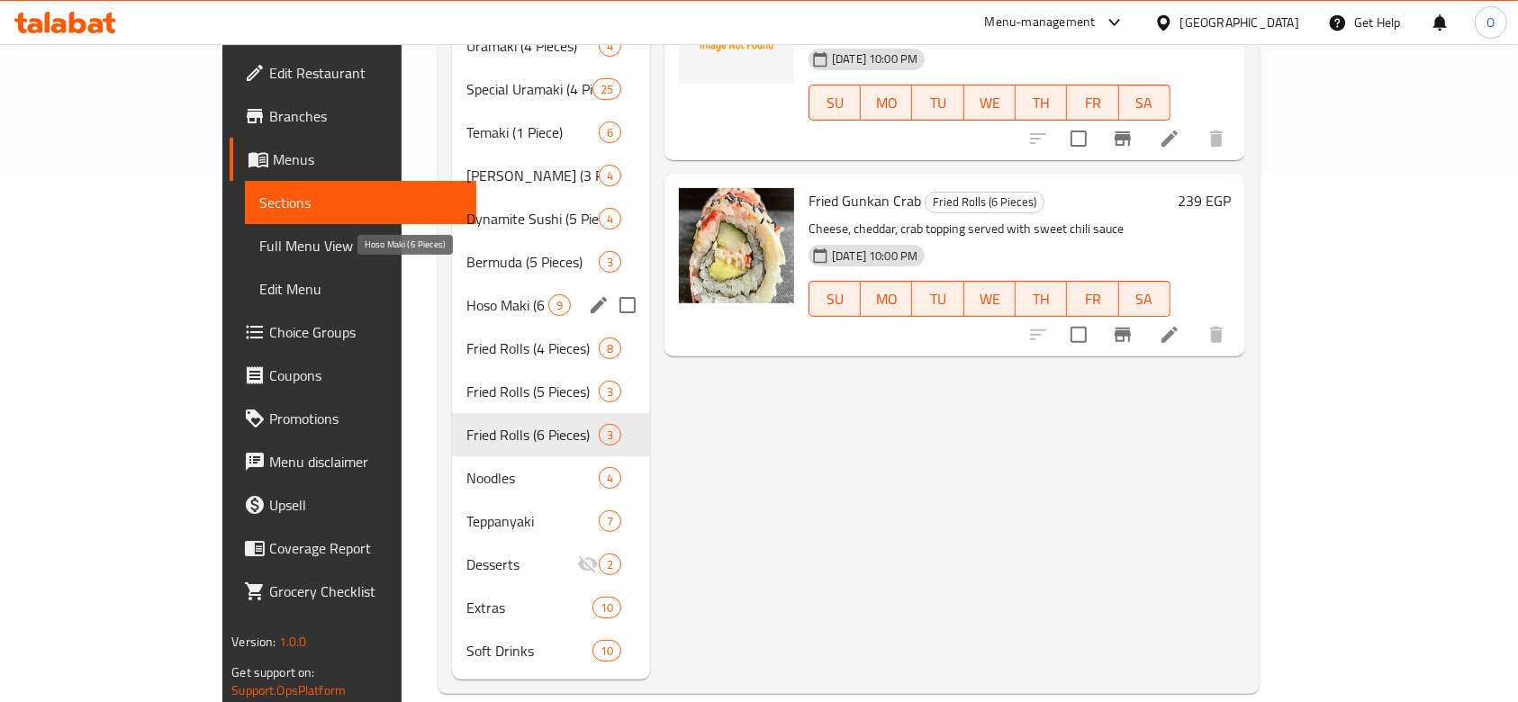
click at [466, 294] on span "Hoso Maki (6 Pieces)" at bounding box center [507, 305] width 82 height 22
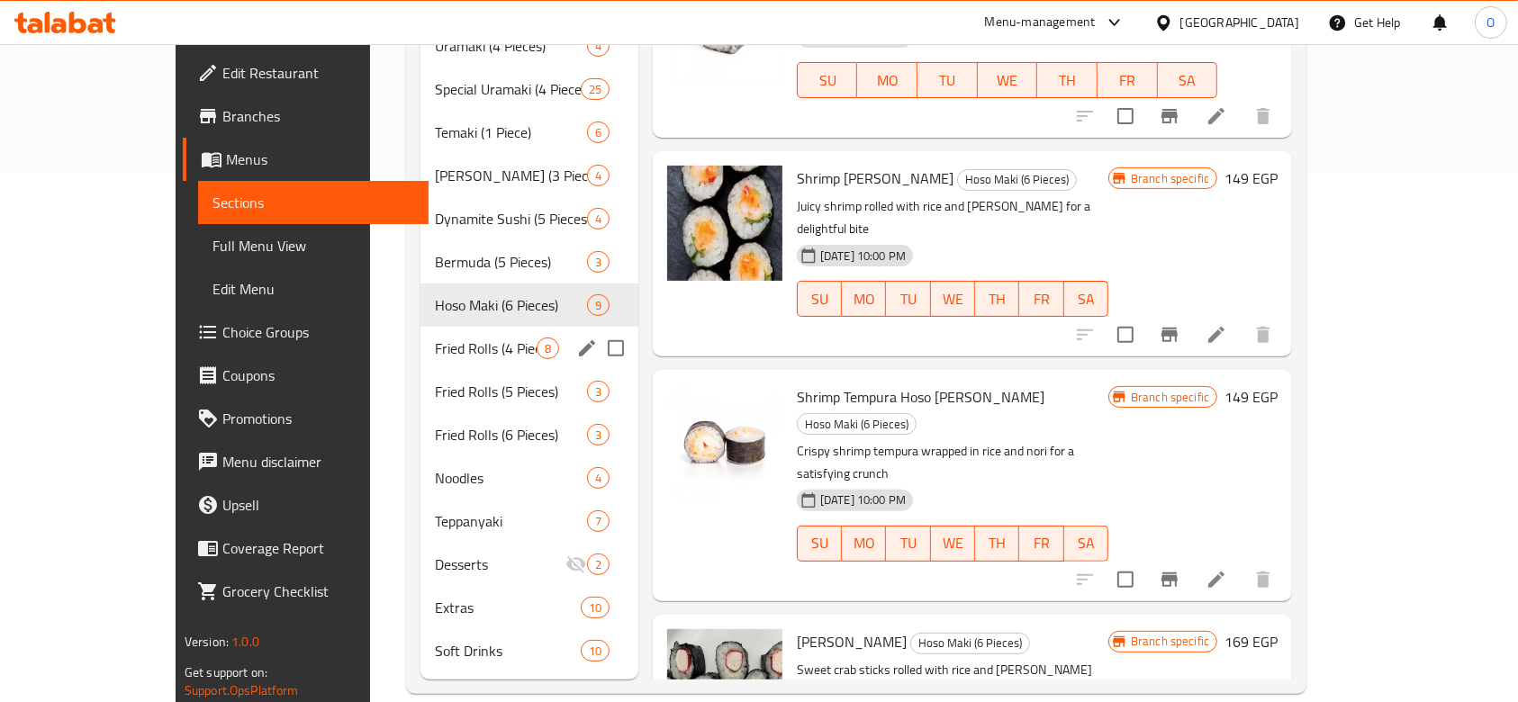
scroll to position [169, 0]
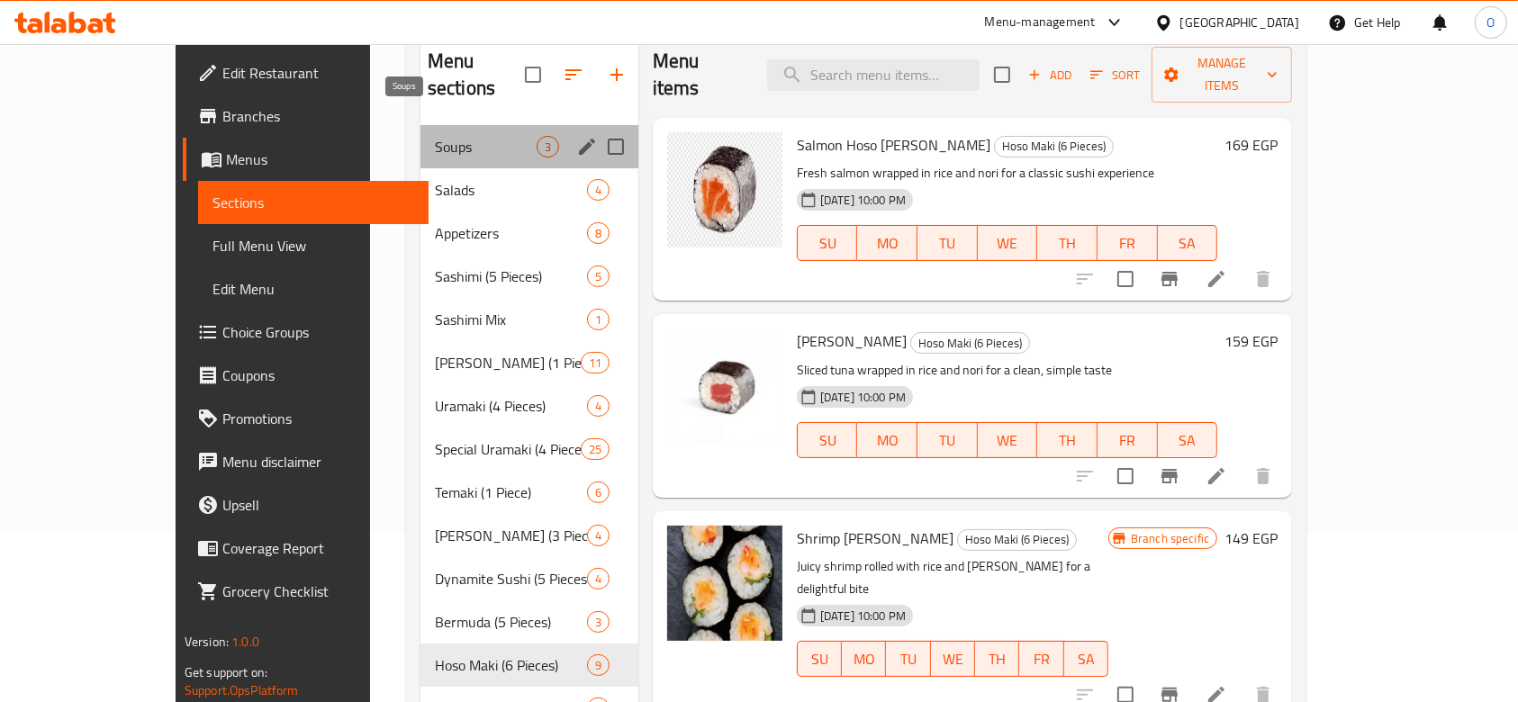
click at [435, 136] on span "Soups" at bounding box center [486, 147] width 102 height 22
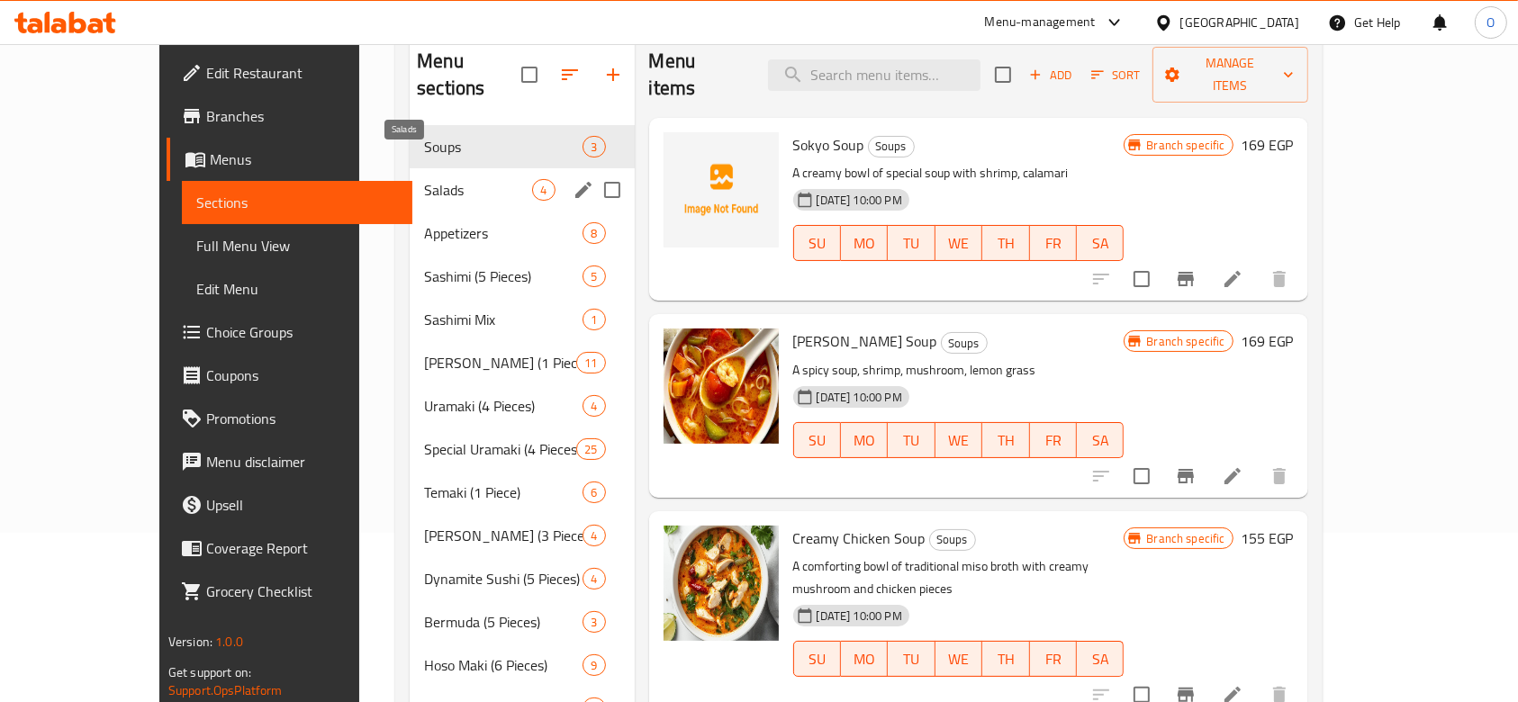
click at [424, 179] on span "Salads" at bounding box center [478, 190] width 108 height 22
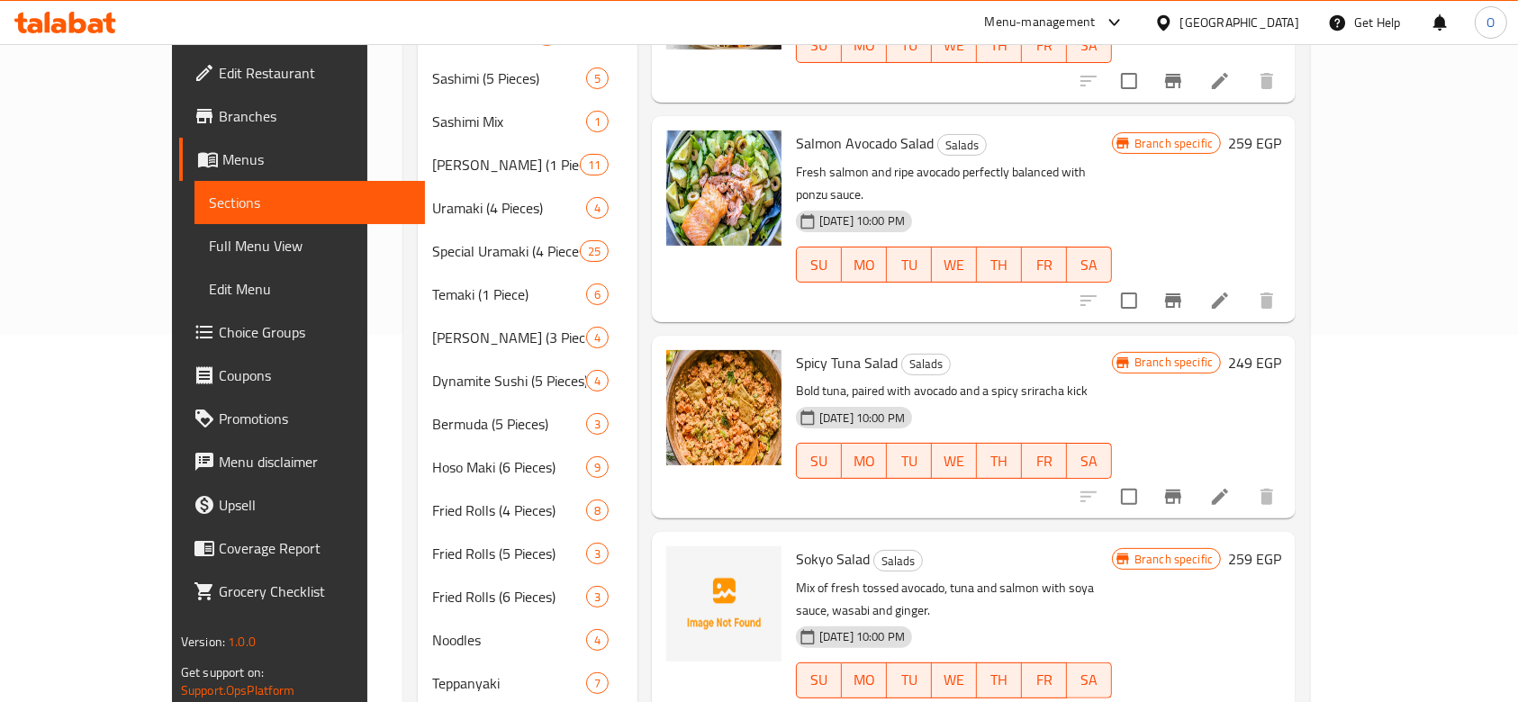
scroll to position [169, 0]
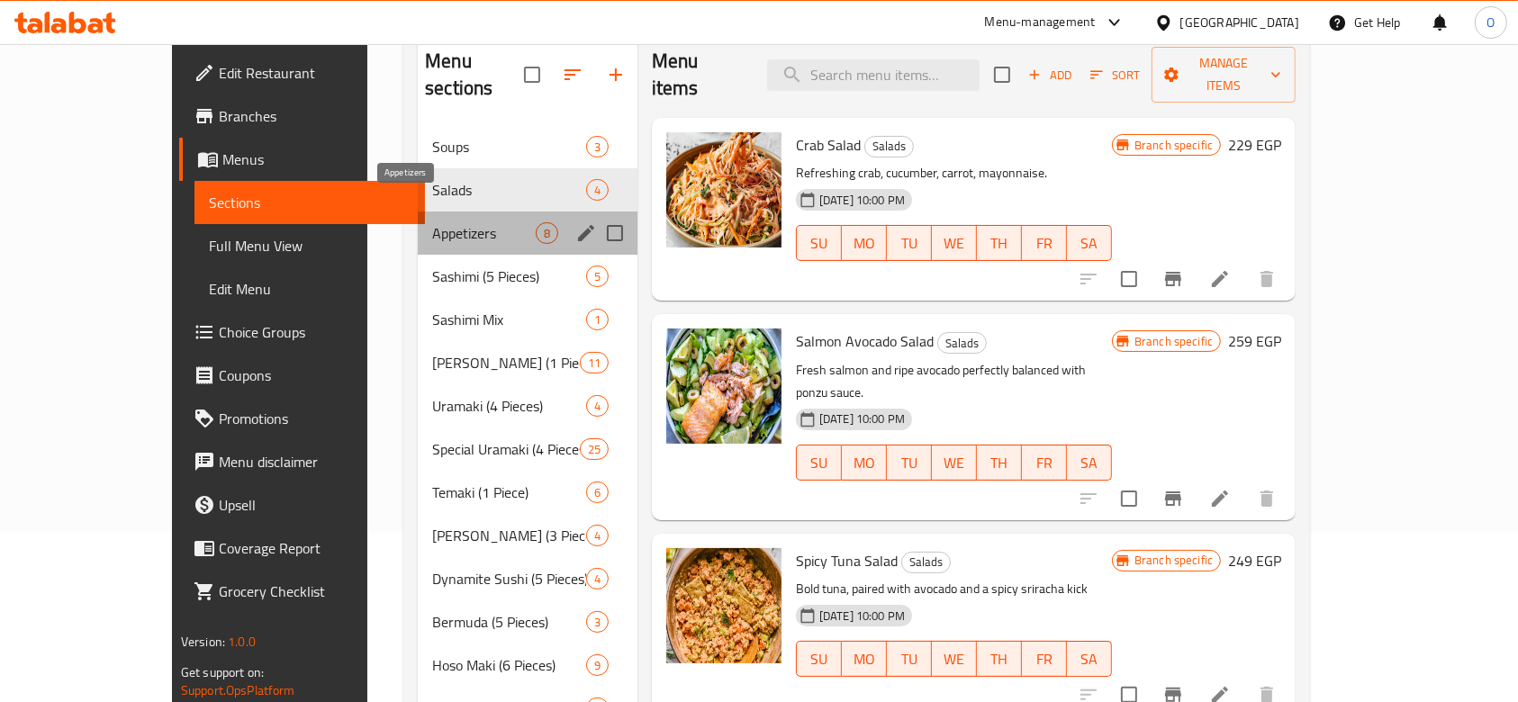
click at [432, 222] on span "Appetizers" at bounding box center [484, 233] width 104 height 22
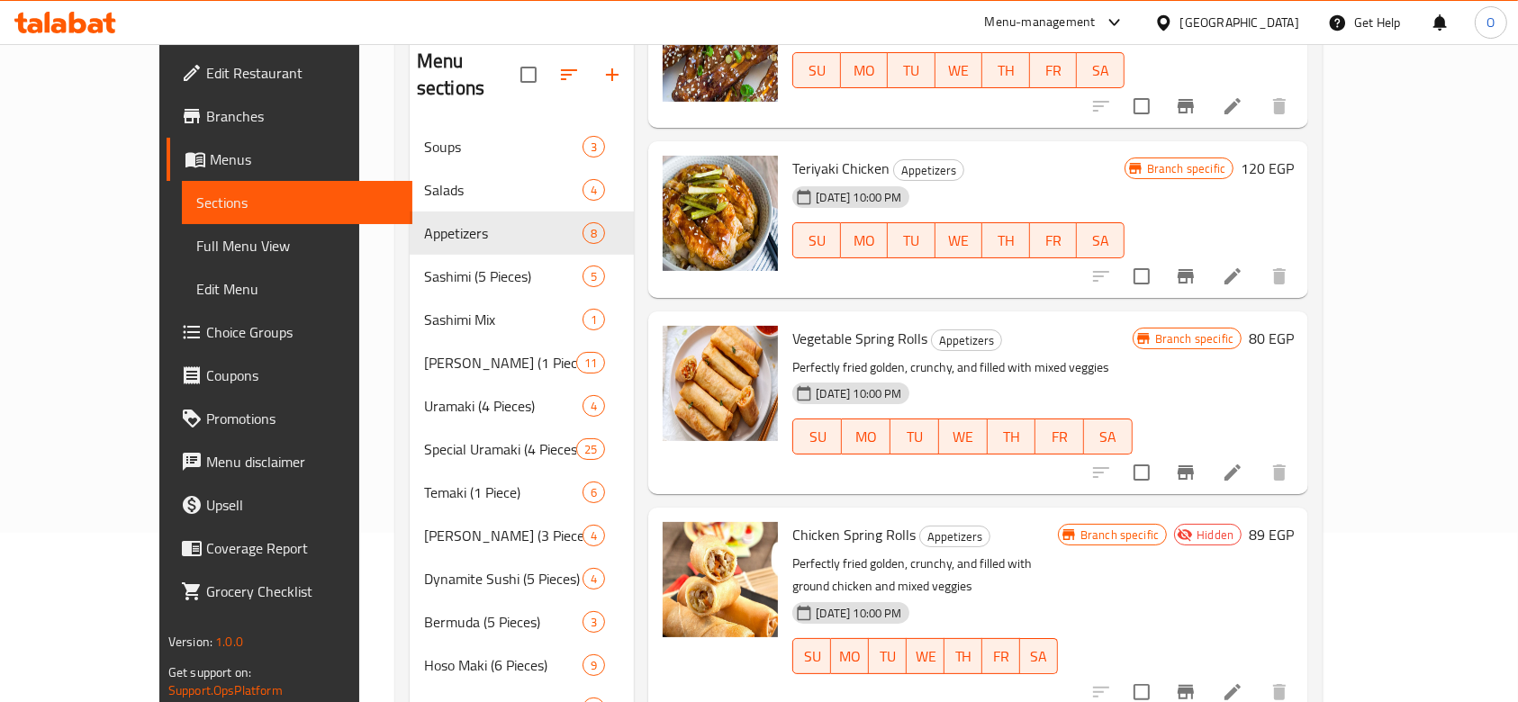
scroll to position [583, 0]
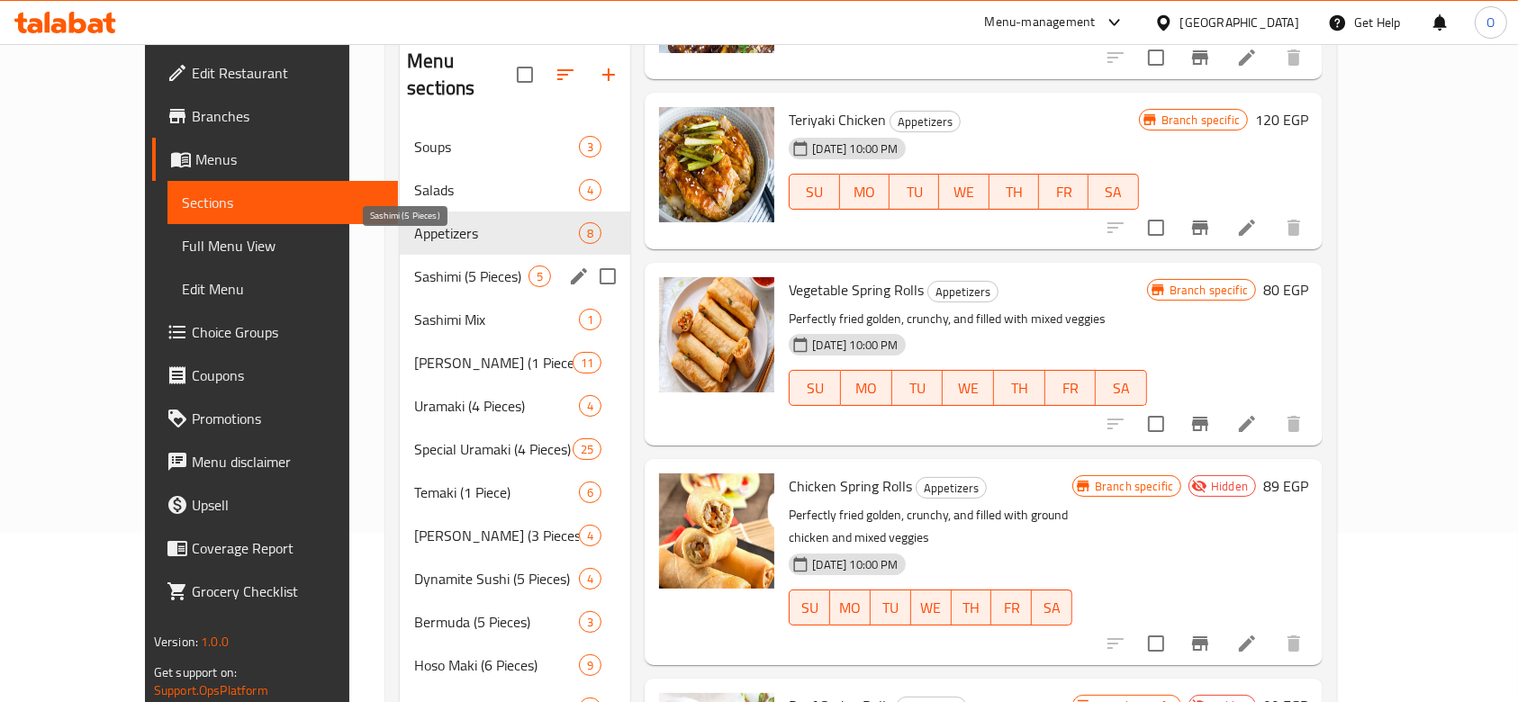
click at [414, 266] on span "Sashimi (5 Pieces)" at bounding box center [471, 277] width 114 height 22
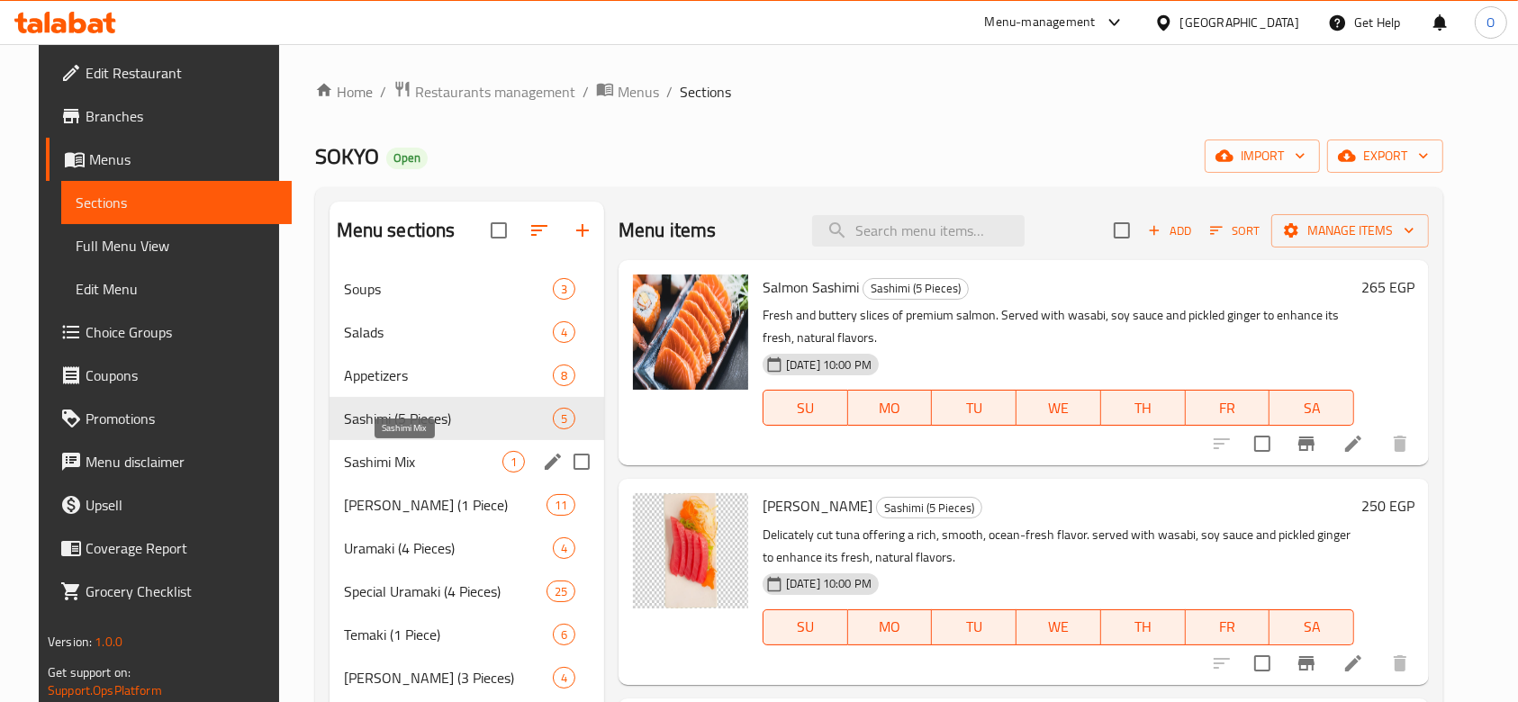
click at [374, 461] on span "Sashimi Mix" at bounding box center [423, 462] width 158 height 22
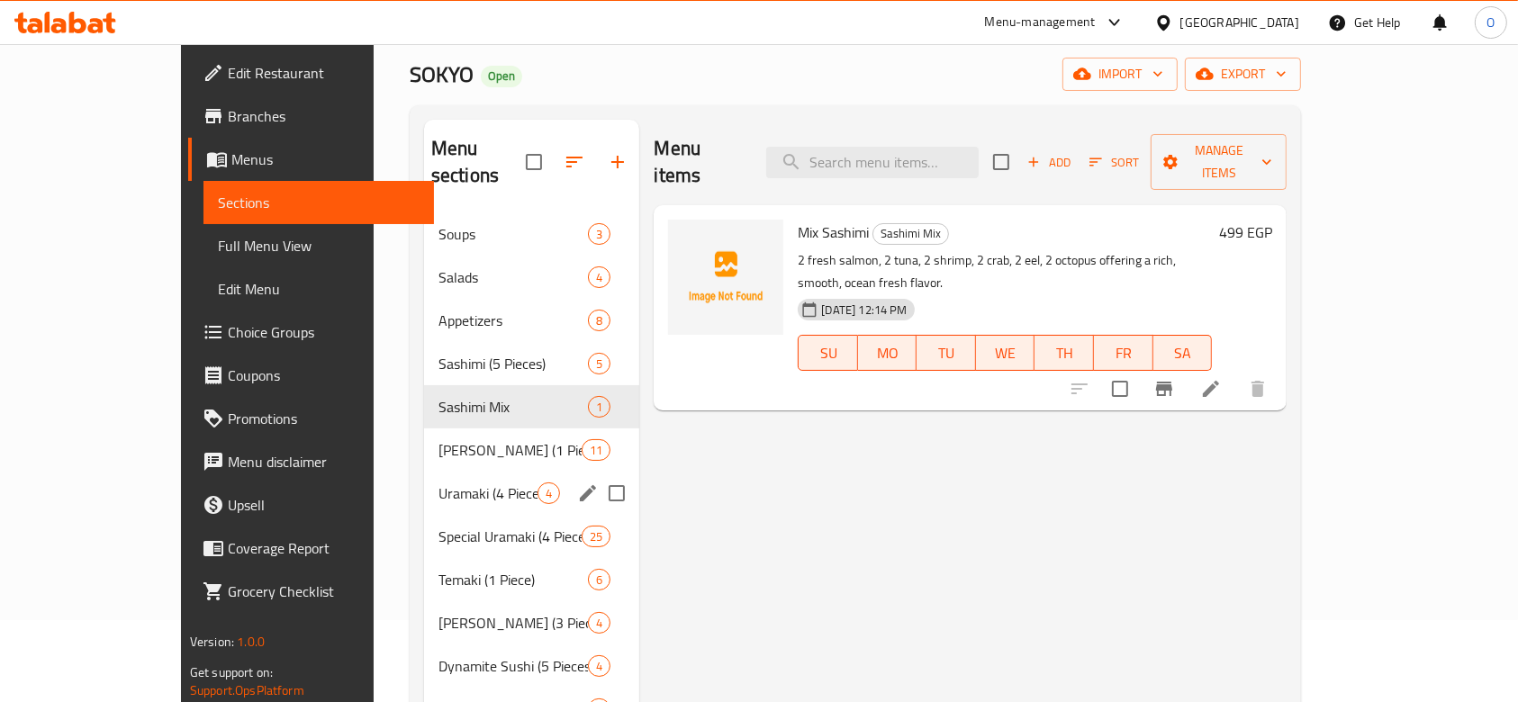
scroll to position [120, 0]
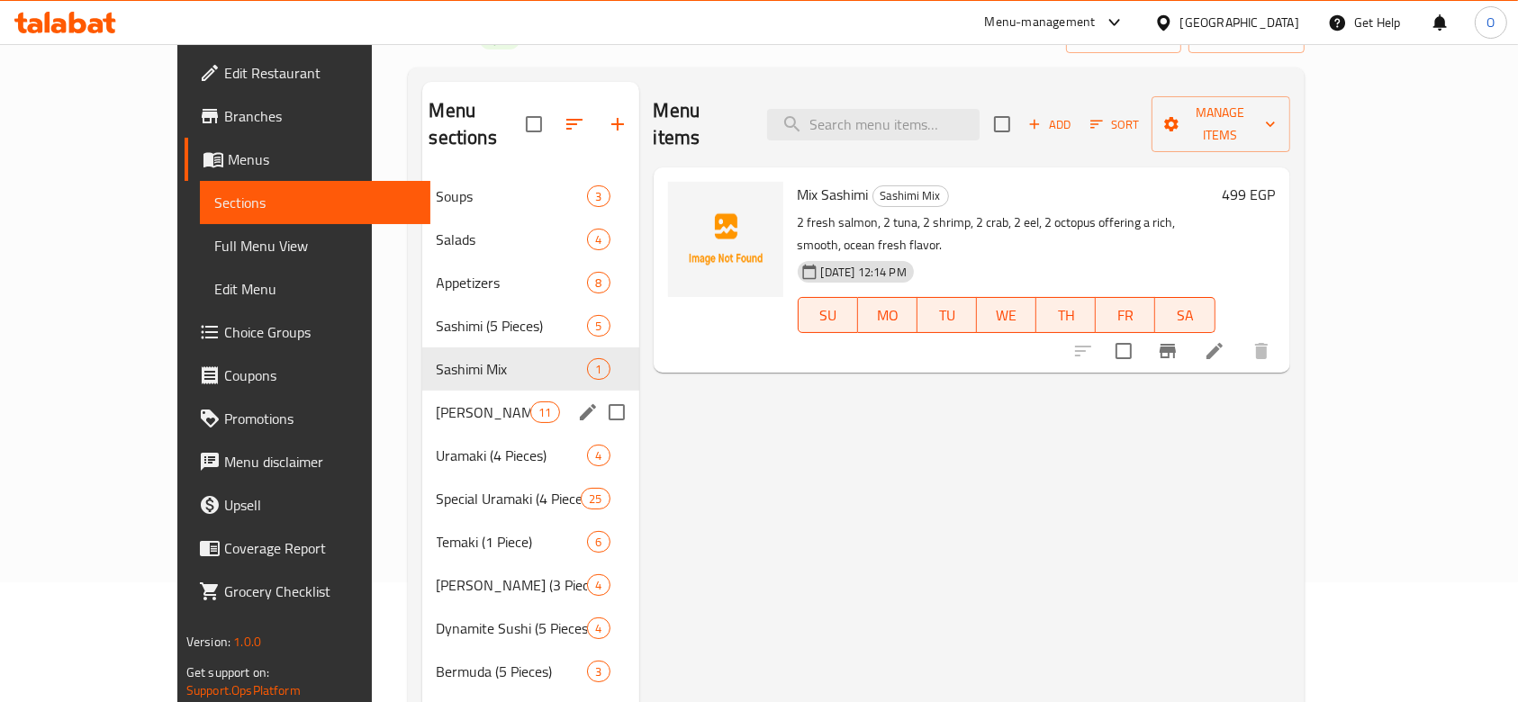
click at [425, 395] on div "[PERSON_NAME] (1 Piece) 11" at bounding box center [530, 412] width 217 height 43
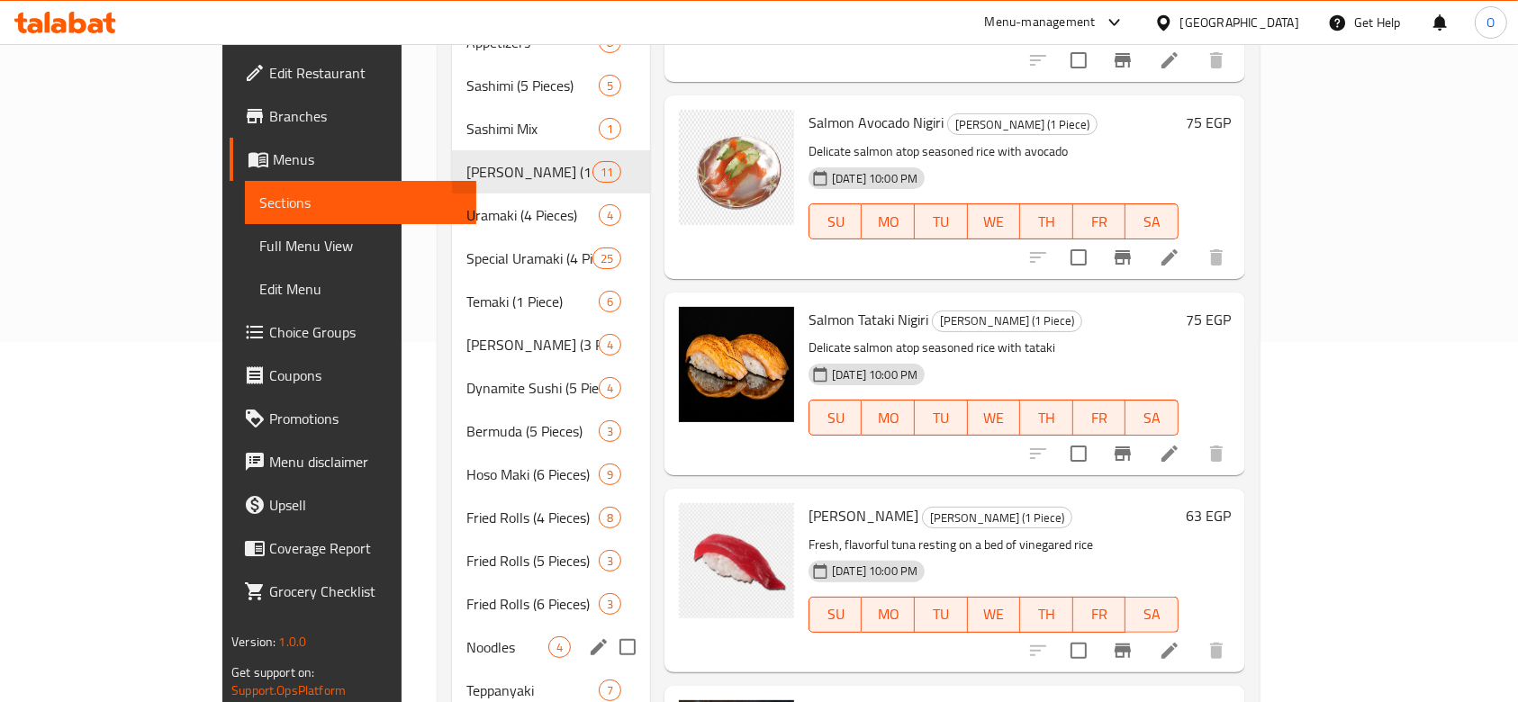
scroll to position [169, 0]
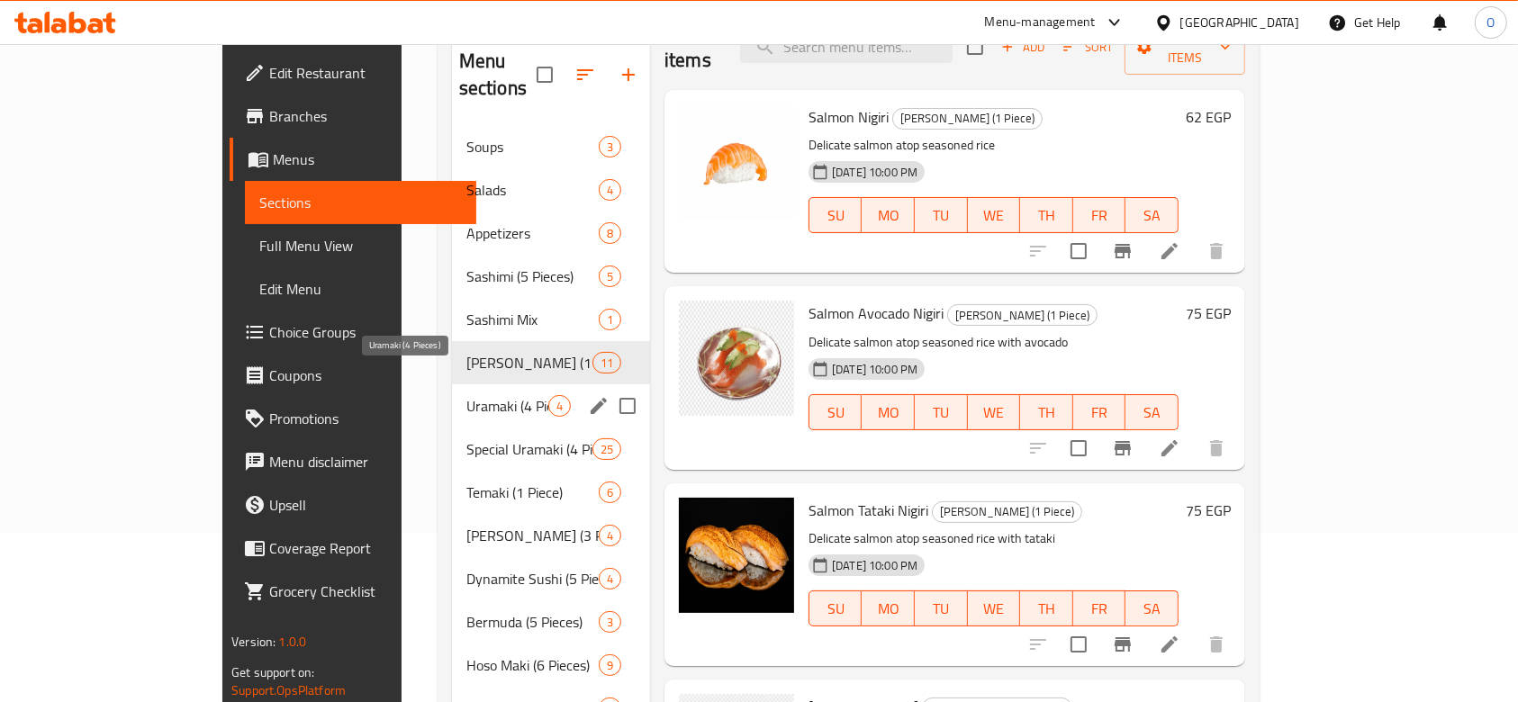
click at [466, 395] on span "Uramaki (4 Pieces)" at bounding box center [507, 406] width 82 height 22
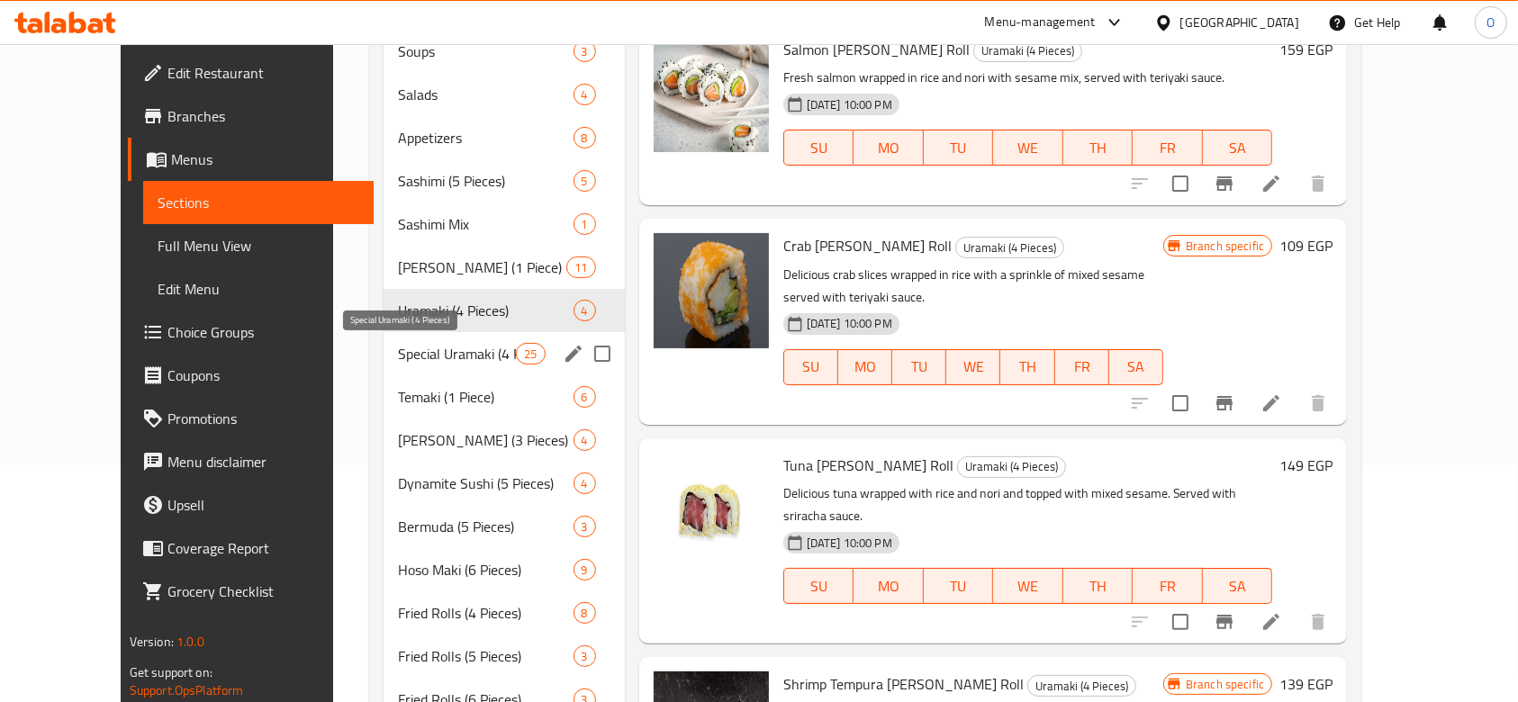
scroll to position [169, 0]
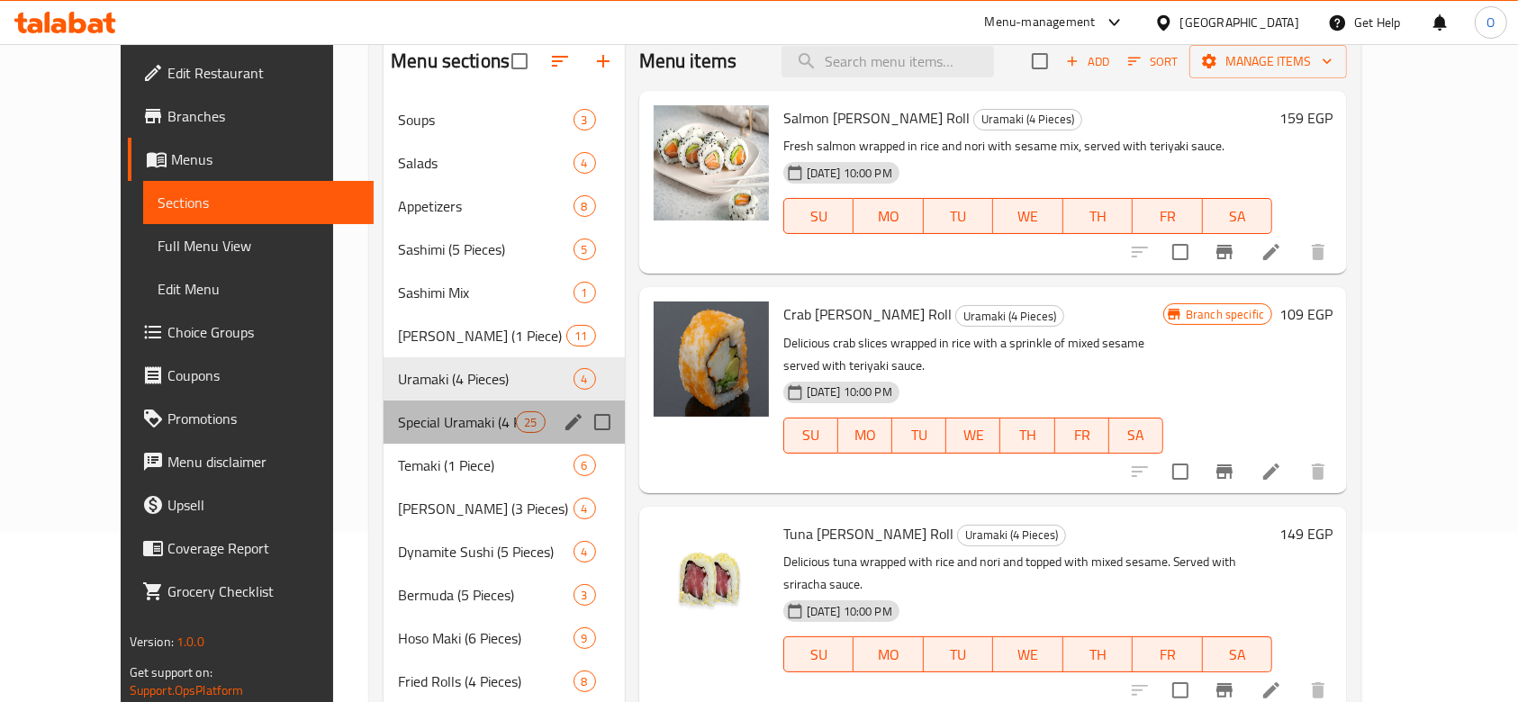
click at [384, 406] on div "Special Uramaki (4 Pieces) 25" at bounding box center [504, 422] width 241 height 43
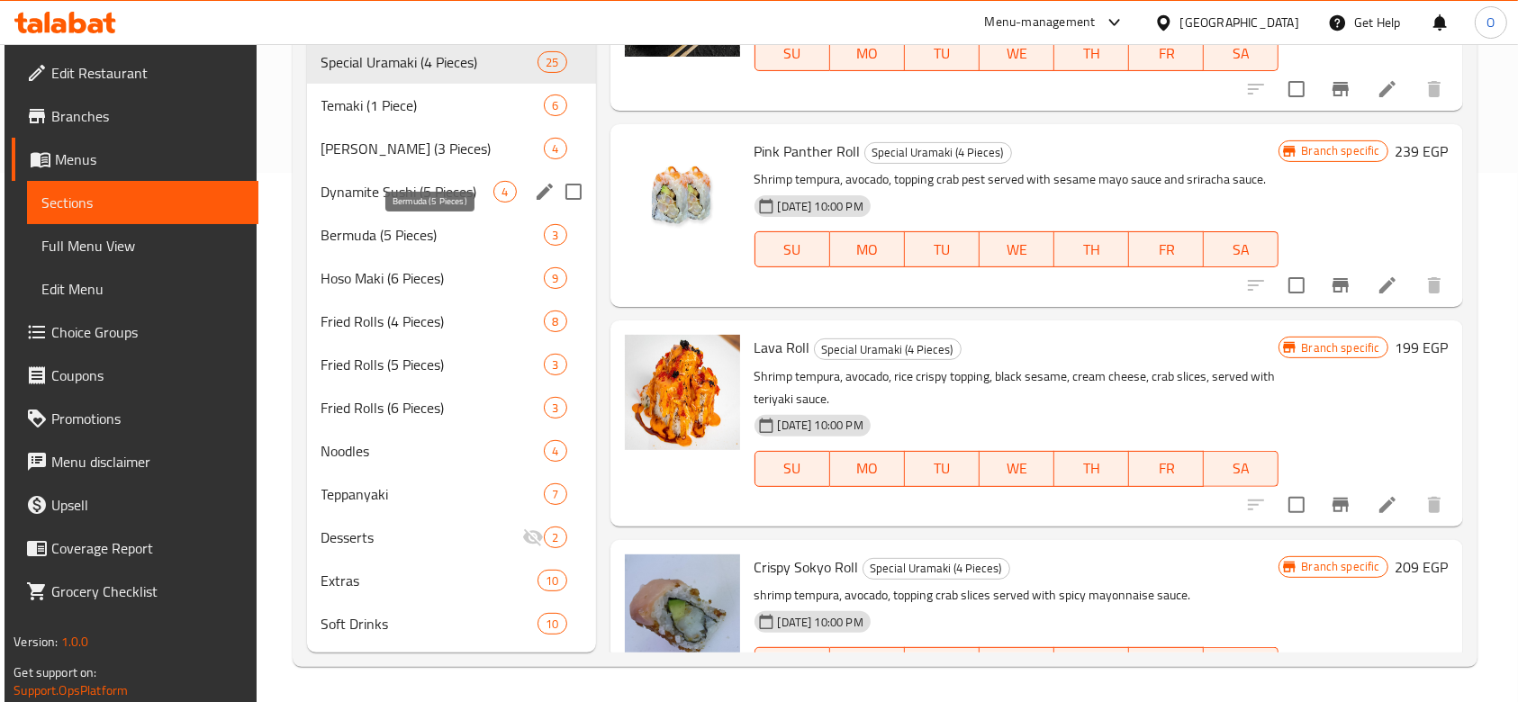
scroll to position [289, 0]
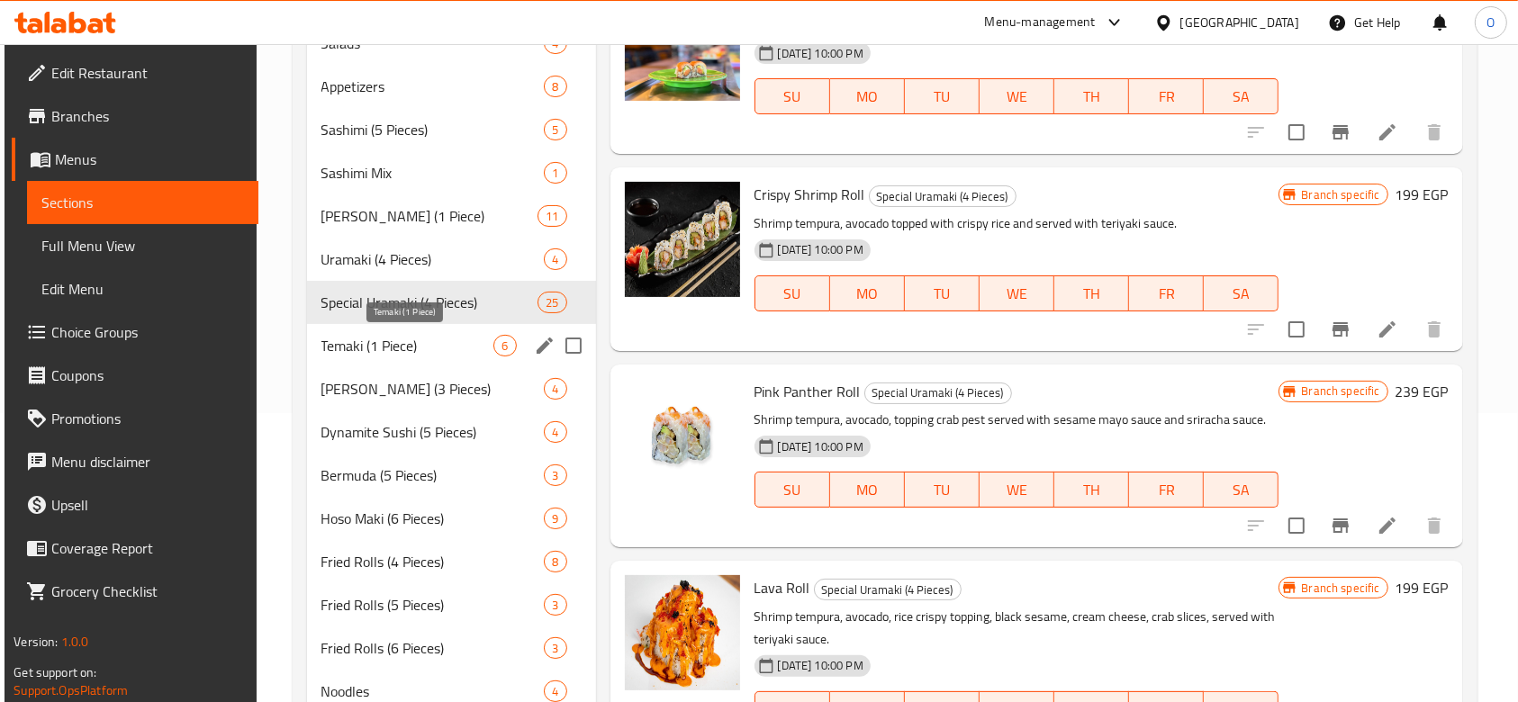
click at [397, 349] on span "Temaki (1 Piece)" at bounding box center [407, 346] width 173 height 22
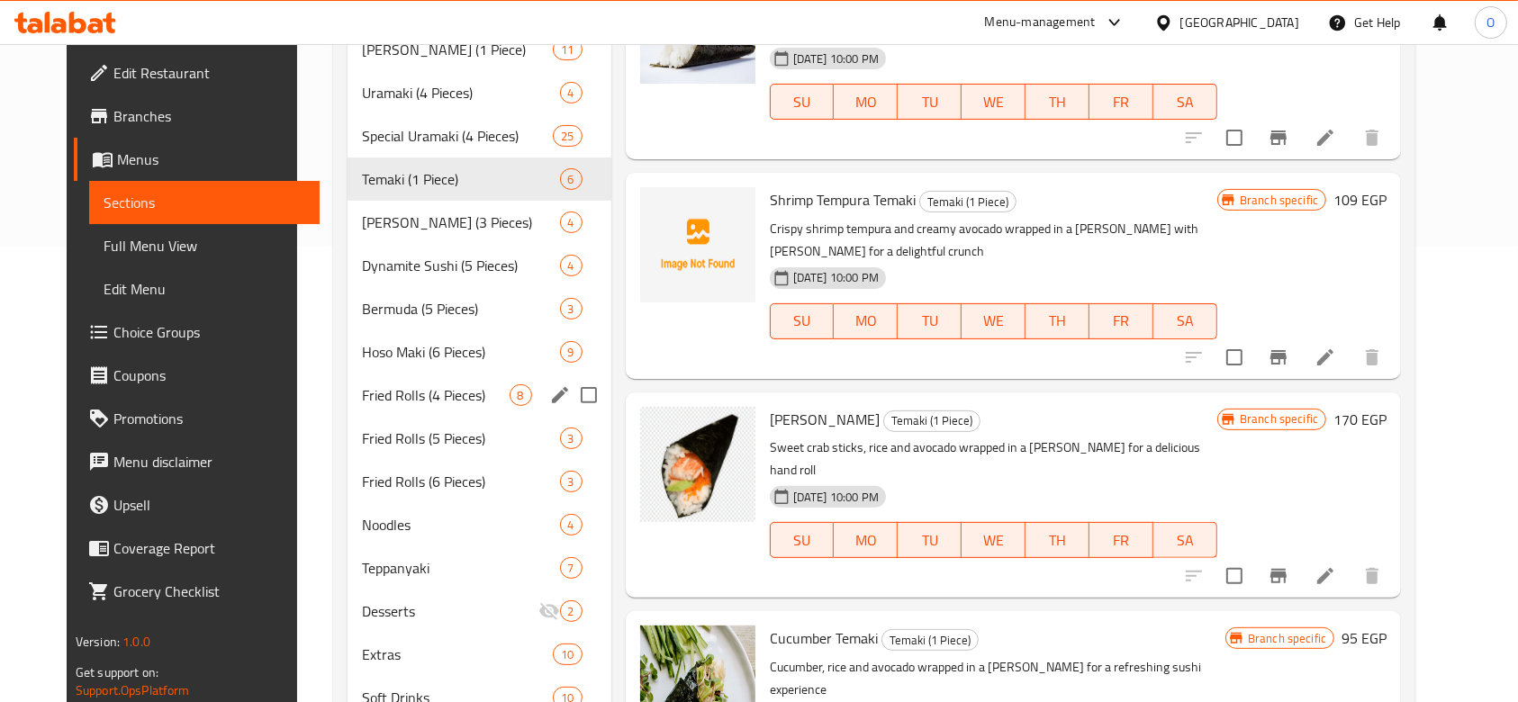
scroll to position [529, 0]
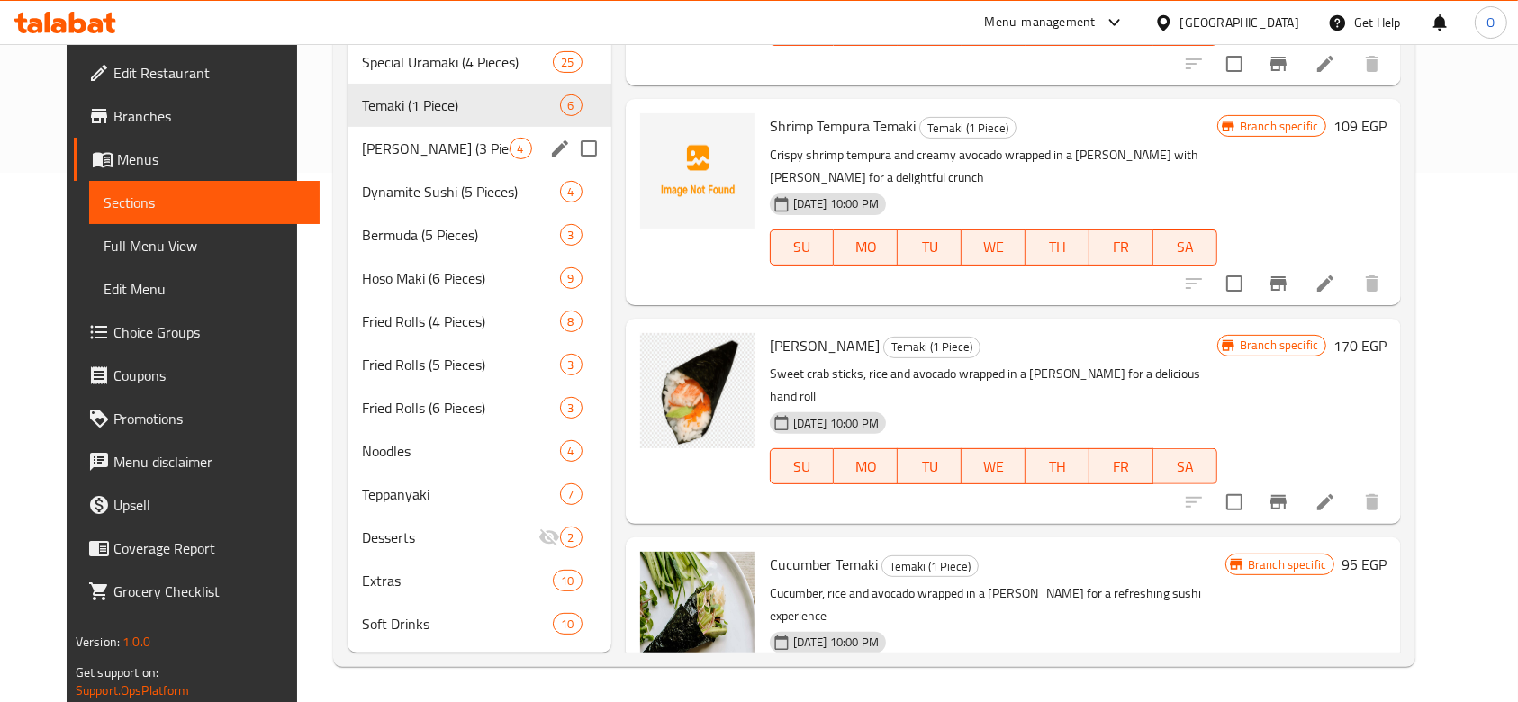
click at [356, 160] on div "[PERSON_NAME] (3 Pieces) 4" at bounding box center [480, 148] width 264 height 43
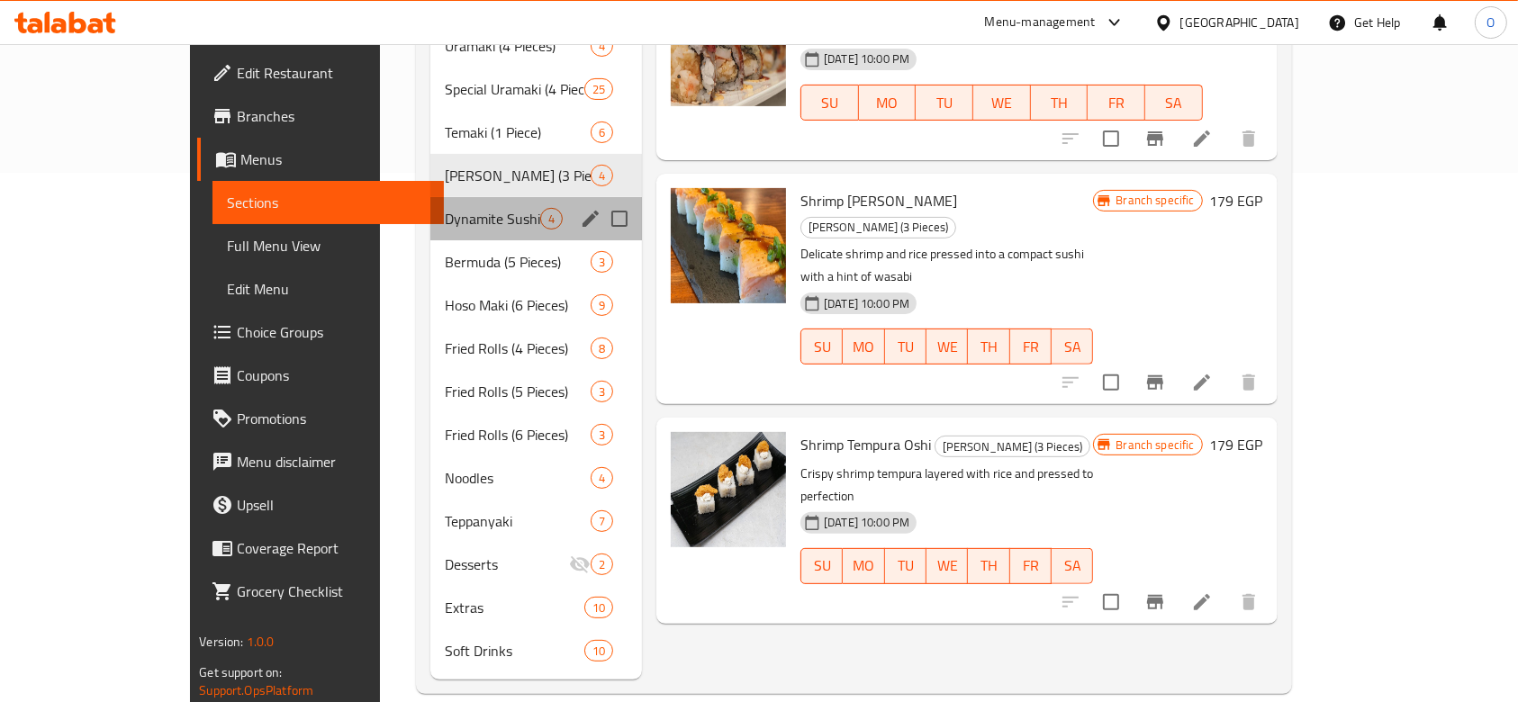
click at [430, 197] on div "Dynamite Sushi (5 Pieces) 4" at bounding box center [536, 218] width 212 height 43
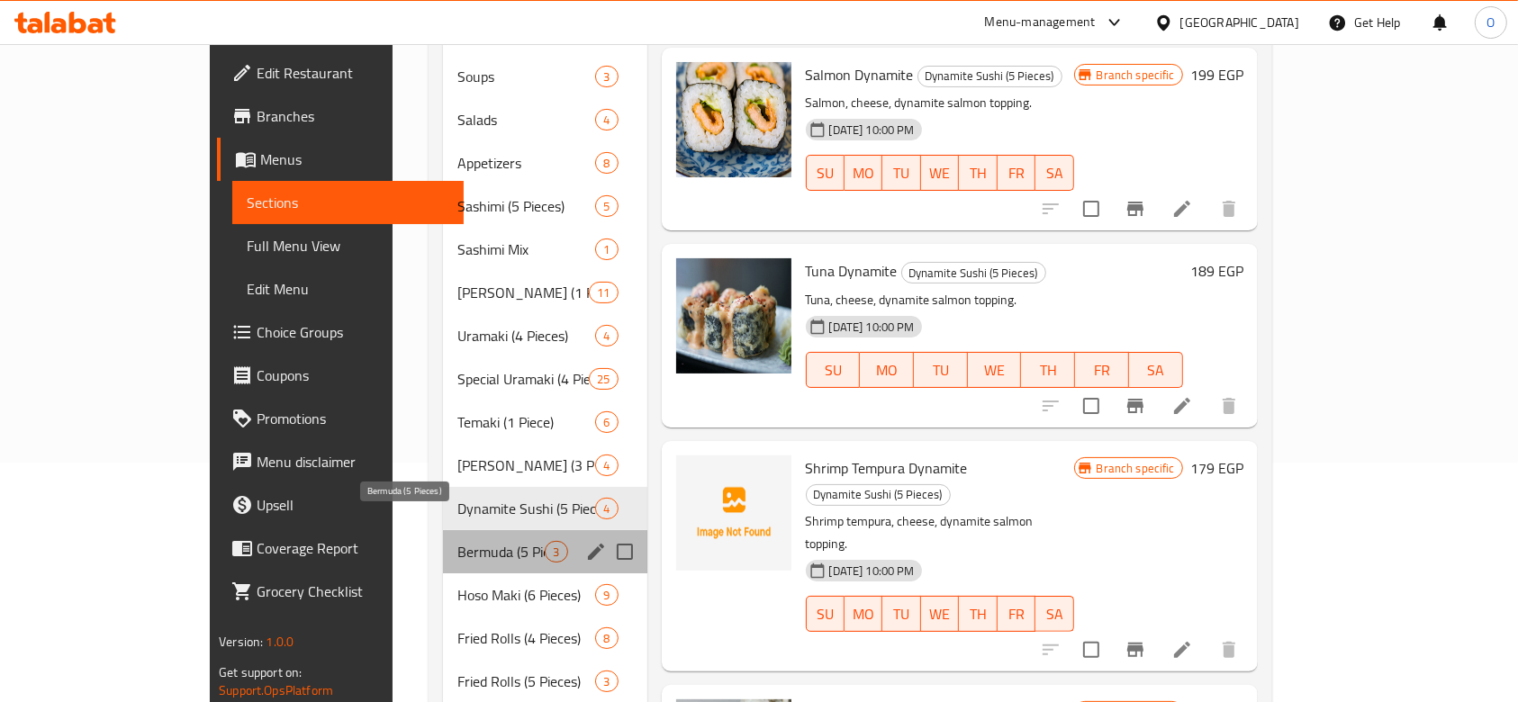
click at [457, 541] on span "Bermuda (5 Pieces)" at bounding box center [500, 552] width 87 height 22
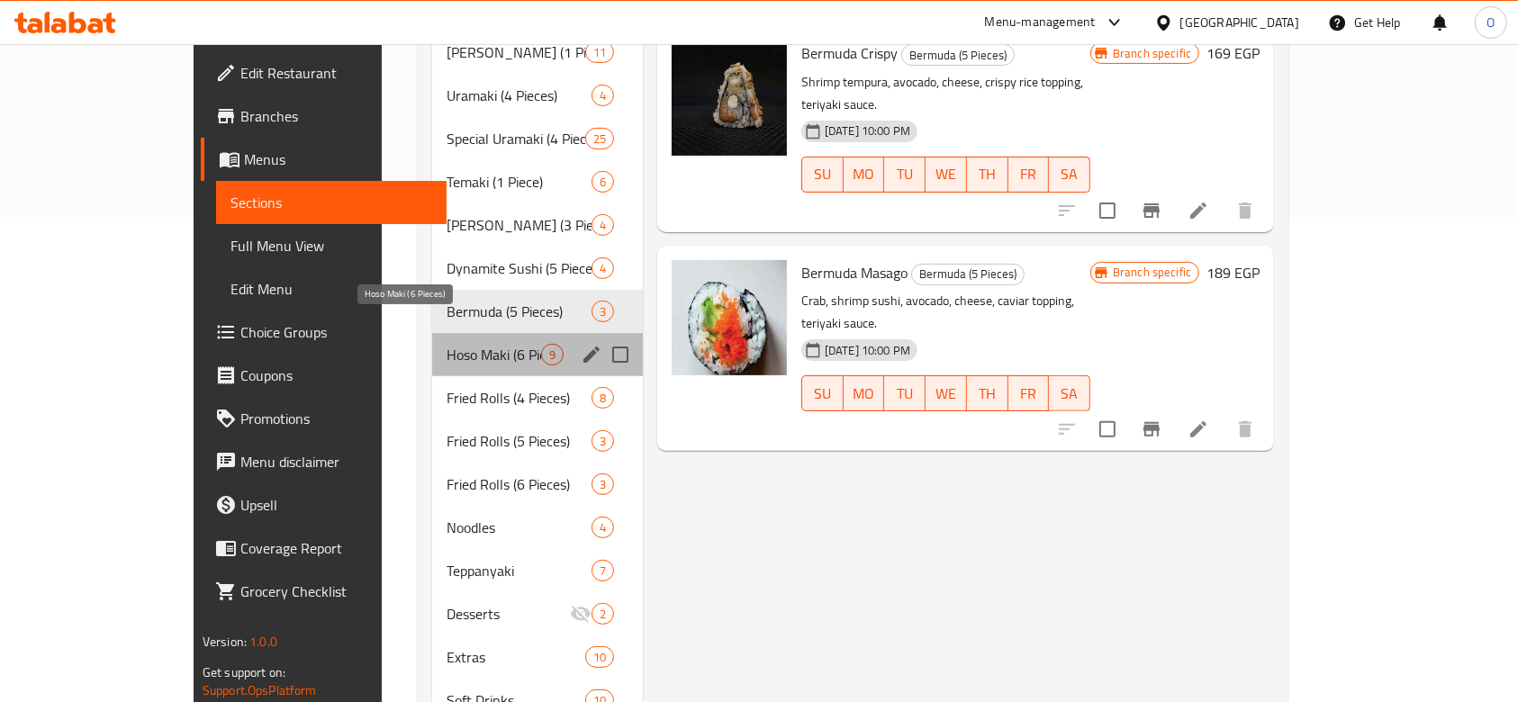
click at [447, 344] on span "Hoso Maki (6 Pieces)" at bounding box center [494, 355] width 95 height 22
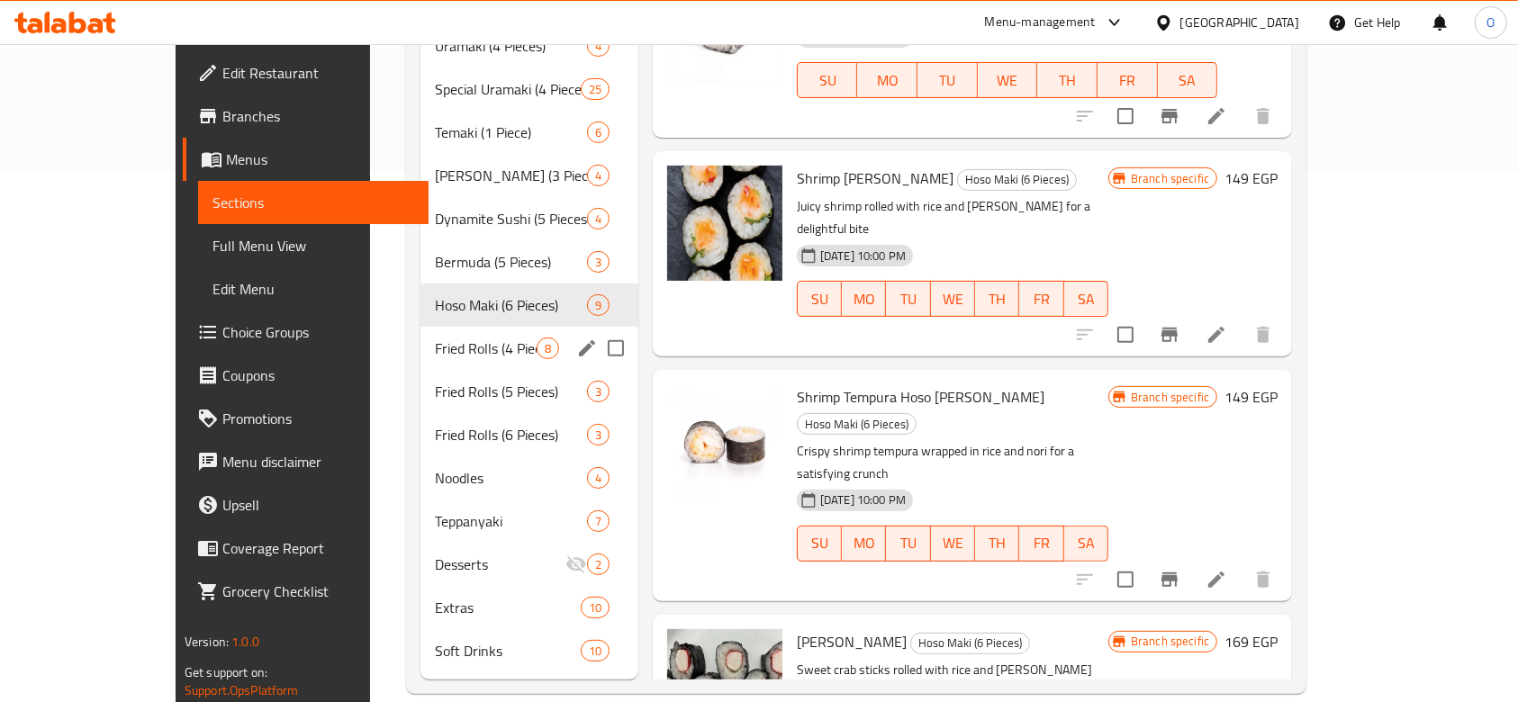
click at [420, 327] on div "Fried Rolls (4 Pieces) 8" at bounding box center [529, 348] width 218 height 43
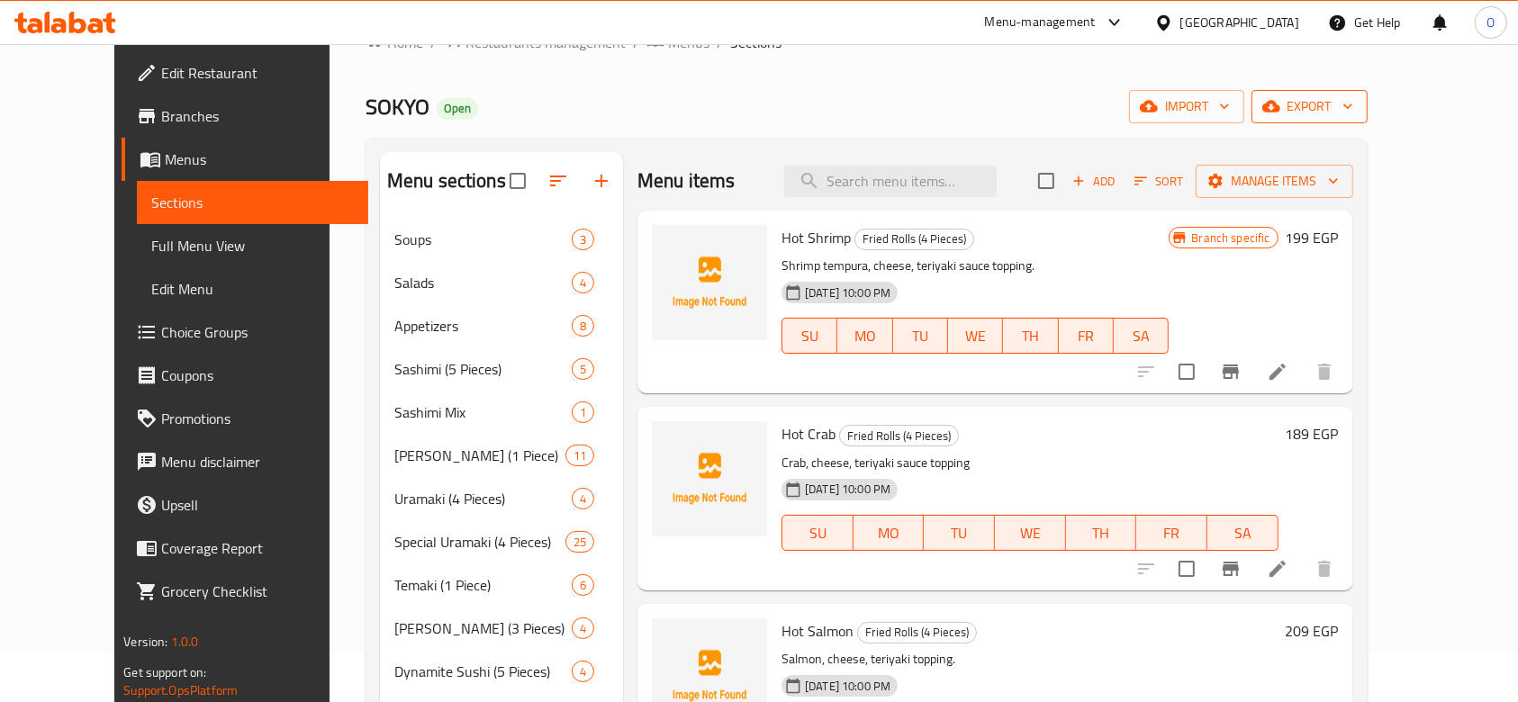
click at [1368, 93] on button "export" at bounding box center [1309, 106] width 116 height 33
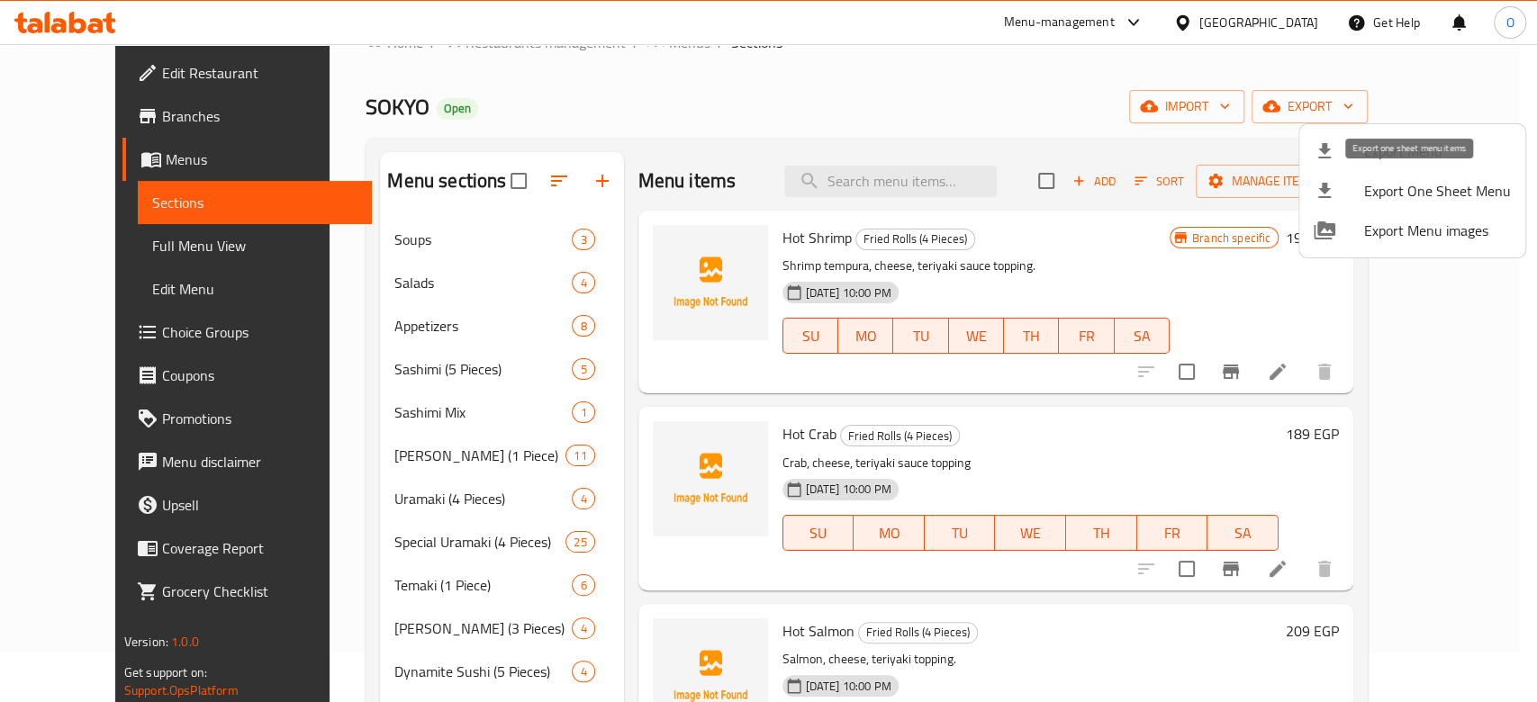
click at [1461, 182] on span "Export One Sheet Menu" at bounding box center [1437, 191] width 147 height 22
click at [1011, 92] on div at bounding box center [768, 351] width 1537 height 702
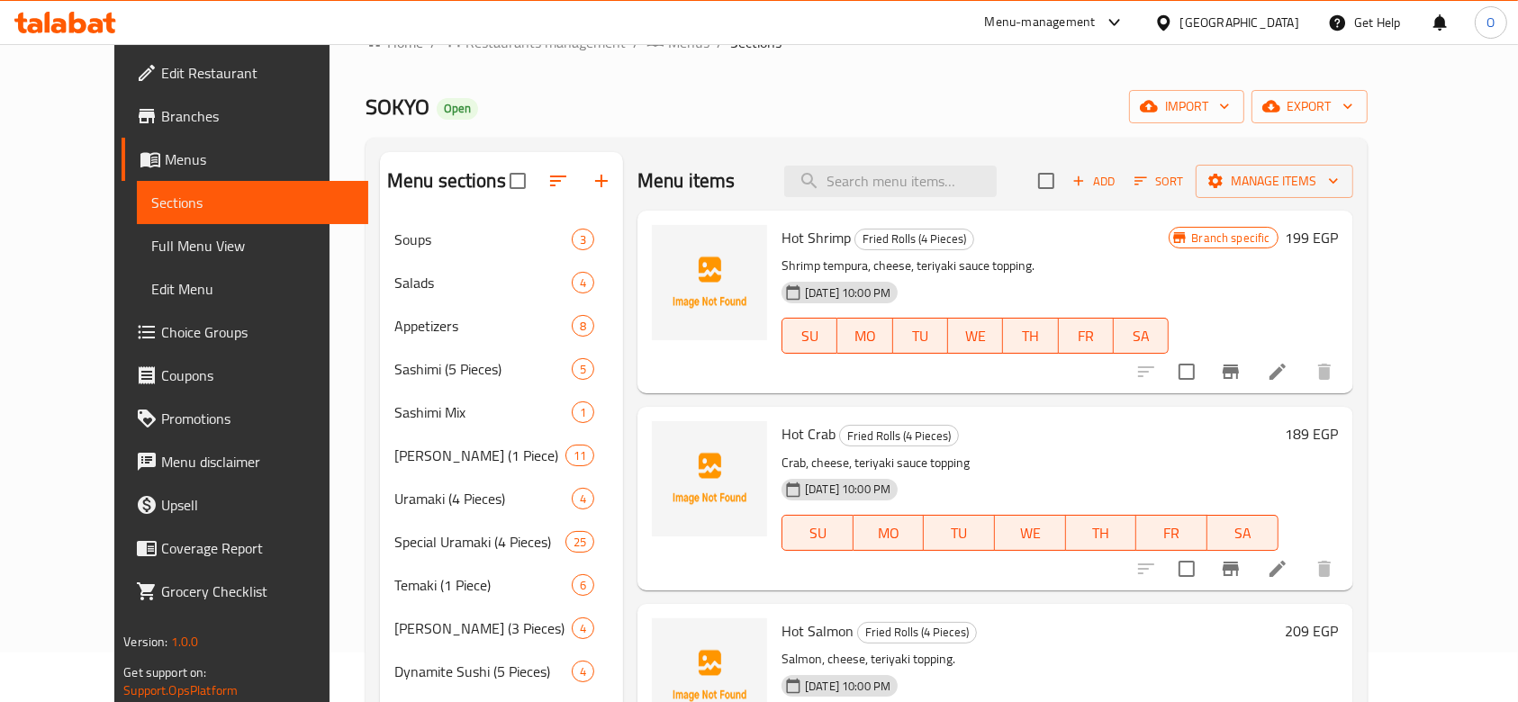
click at [366, 97] on span "SOKYO" at bounding box center [398, 106] width 64 height 41
copy span "SOKYO"
